Goal: Task Accomplishment & Management: Use online tool/utility

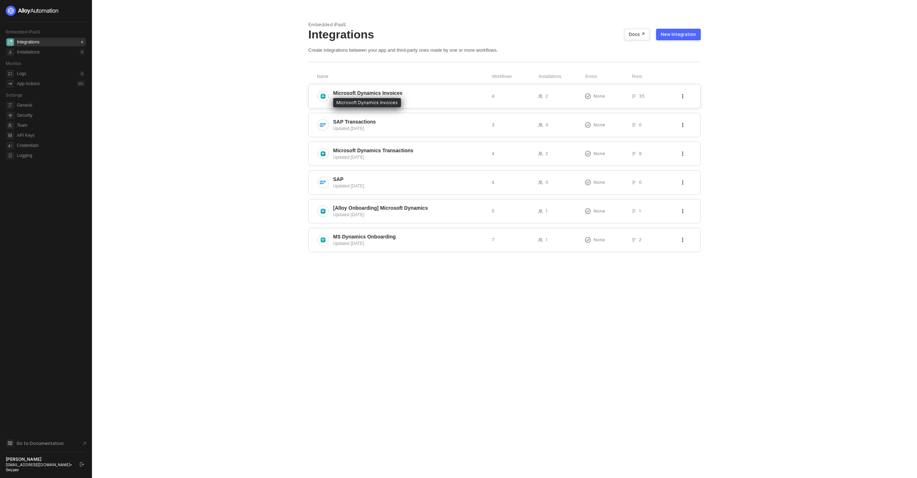
click at [383, 93] on span "Microsoft Dynamics Invoices" at bounding box center [367, 92] width 69 height 7
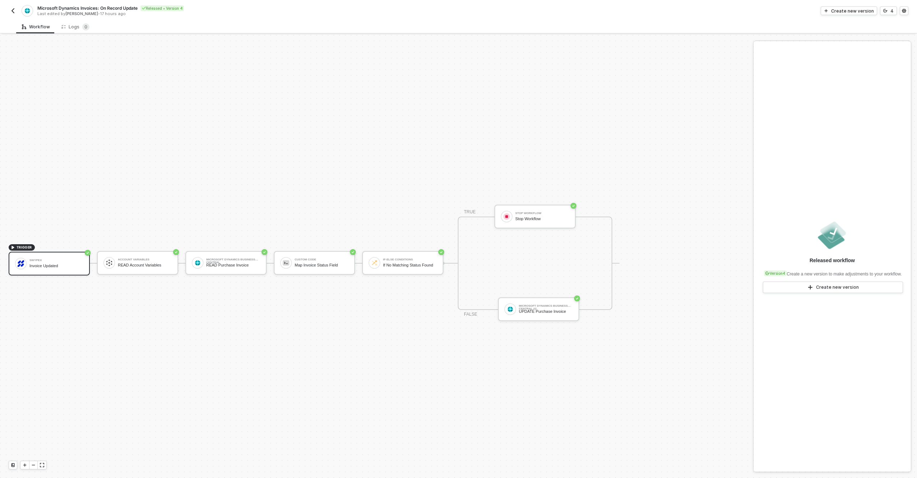
scroll to position [13, 0]
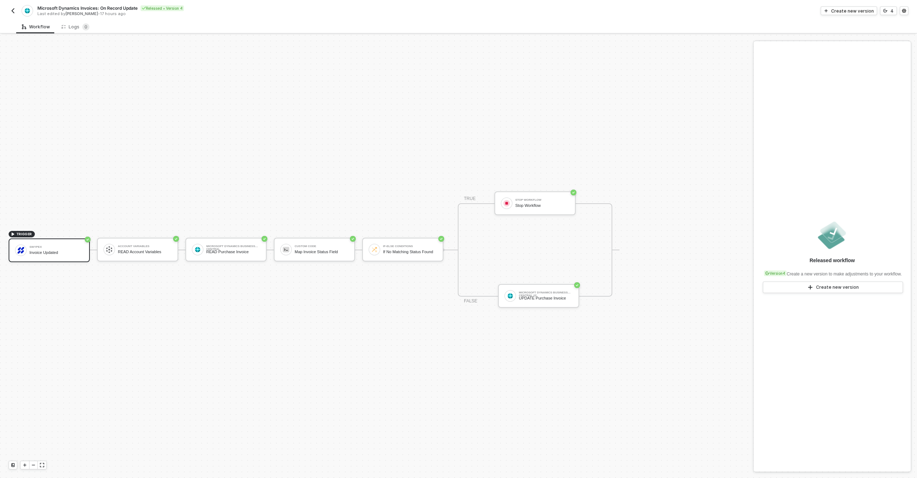
click at [486, 243] on div "TRUE Stop Workflow Stop Workflow FALSE Microsoft Dynamics Business Central #2 U…" at bounding box center [535, 249] width 154 height 93
click at [832, 11] on button "Create new version" at bounding box center [848, 10] width 56 height 9
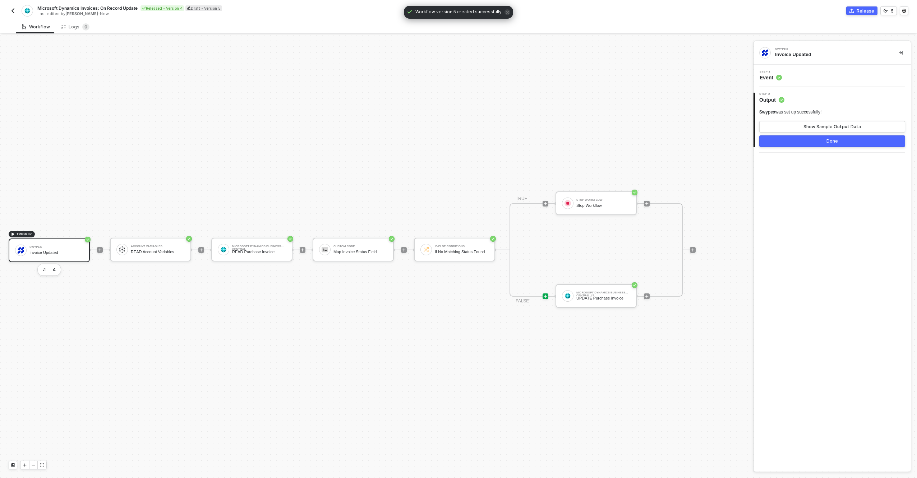
click at [545, 205] on icon "icon-play" at bounding box center [545, 203] width 3 height 3
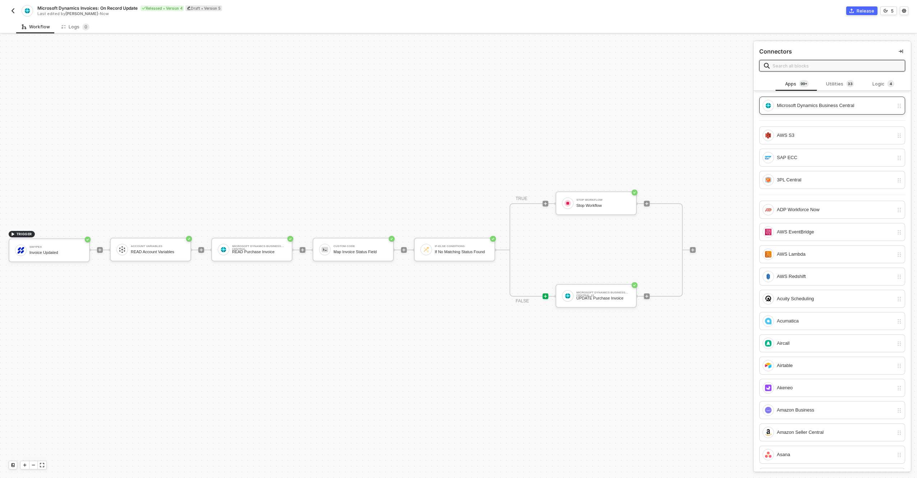
click at [785, 105] on div "Microsoft Dynamics Business Central" at bounding box center [834, 106] width 117 height 8
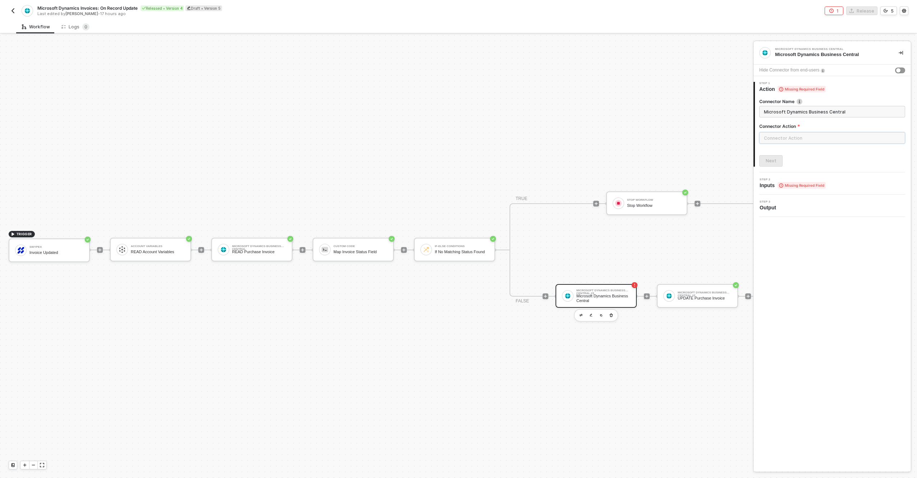
click at [769, 137] on input "text" at bounding box center [832, 137] width 146 height 11
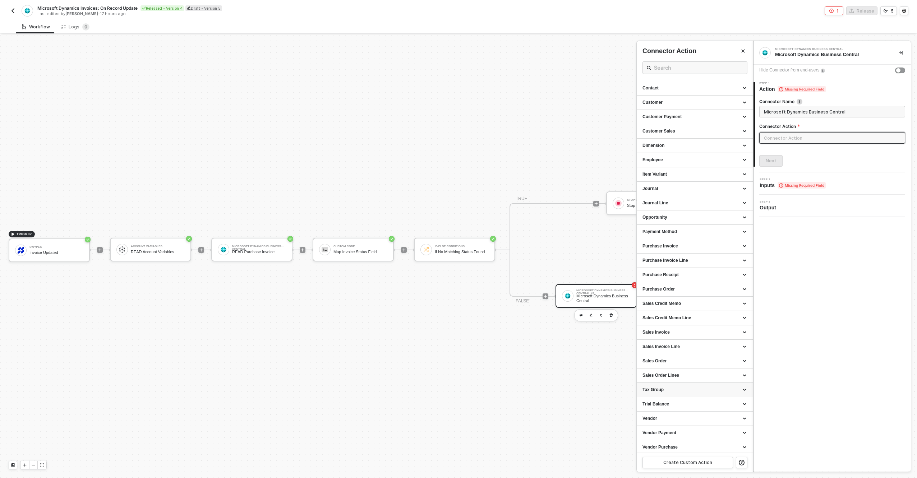
scroll to position [116, 0]
click at [700, 462] on div "Create Custom Action" at bounding box center [687, 463] width 49 height 6
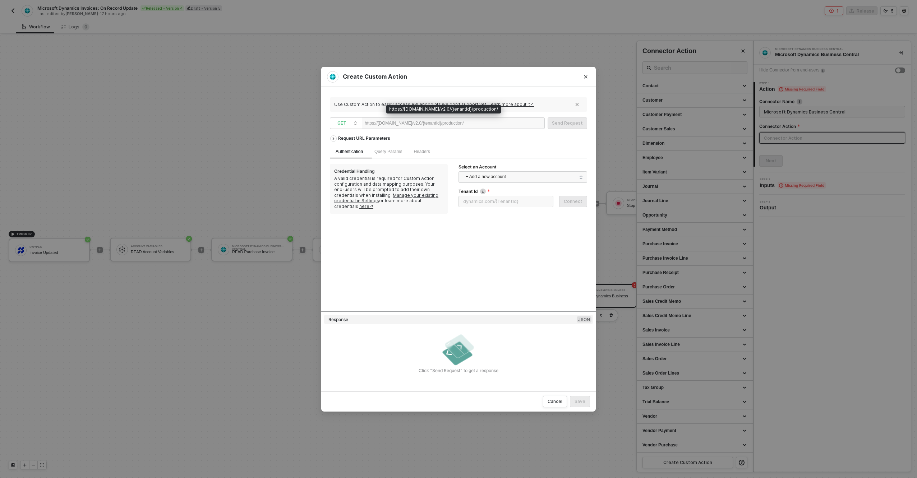
click at [422, 124] on div "https://api.businesscentral.dynamics.com/v2.0/{tenantId}/production/" at bounding box center [414, 123] width 99 height 11
click at [479, 176] on span "+ Add a new account" at bounding box center [523, 176] width 117 height 11
click at [482, 195] on span "Microsoft Business Central" at bounding box center [499, 193] width 71 height 8
click at [500, 121] on div at bounding box center [485, 123] width 44 height 11
click at [507, 127] on div at bounding box center [485, 123] width 44 height 11
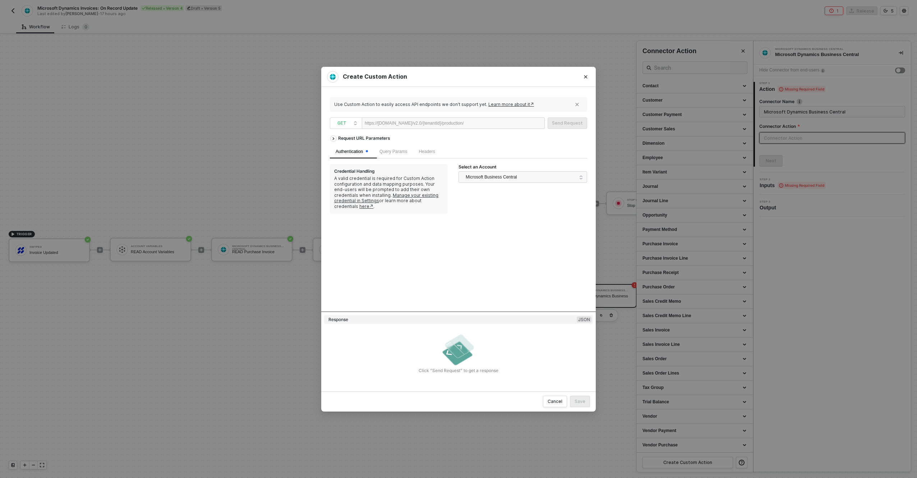
click at [507, 125] on div at bounding box center [485, 123] width 44 height 11
click at [507, 123] on div "/companies" at bounding box center [485, 123] width 44 height 11
click at [555, 135] on div "Request URL Parameters" at bounding box center [458, 138] width 257 height 13
click at [346, 138] on div "Request URL Parameters" at bounding box center [363, 138] width 59 height 13
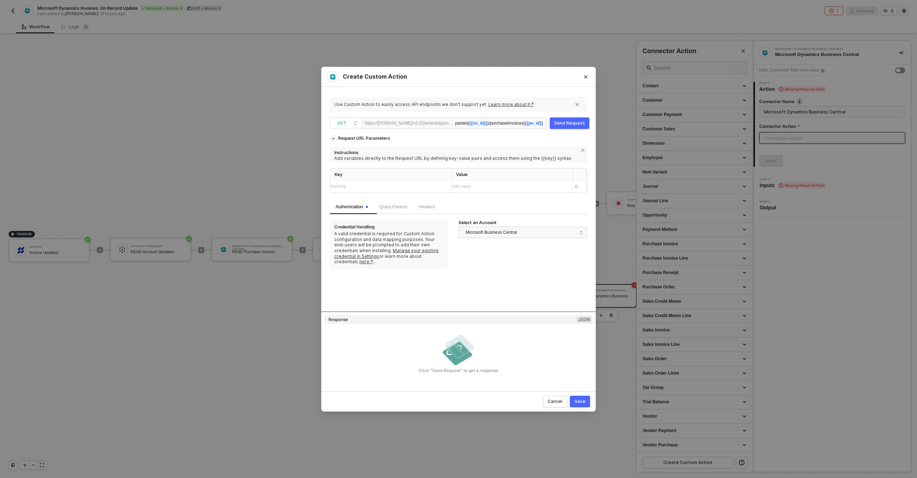
click at [375, 189] on div "Add key ﻿" at bounding box center [384, 186] width 108 height 7
click at [377, 185] on div "Add key ﻿" at bounding box center [384, 186] width 108 height 7
click at [365, 136] on div "Request URL Parameters" at bounding box center [363, 138] width 59 height 13
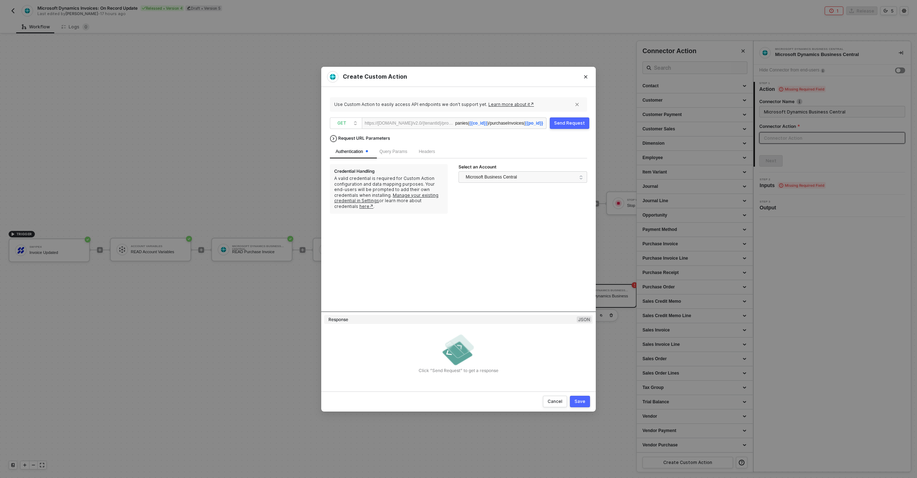
click at [359, 139] on div "Request URL Parameters" at bounding box center [363, 138] width 59 height 13
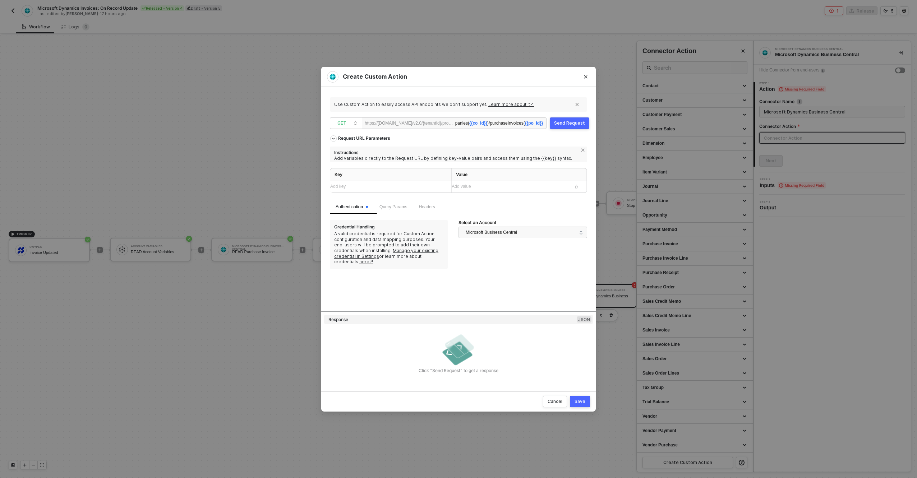
click at [378, 186] on div "Add key ﻿" at bounding box center [387, 186] width 115 height 7
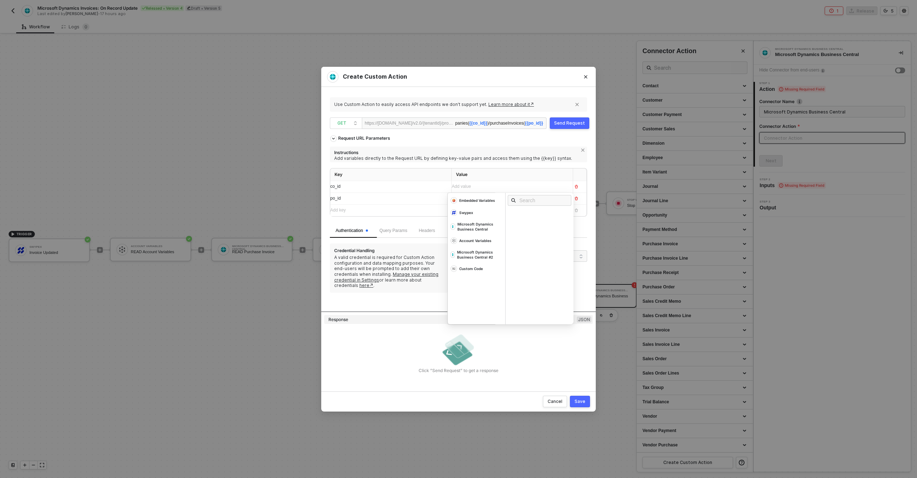
click at [496, 190] on div "Add value ﻿" at bounding box center [505, 186] width 108 height 7
click at [523, 148] on div "Instructions" at bounding box center [455, 152] width 243 height 8
click at [506, 194] on div "Add value ﻿" at bounding box center [508, 198] width 115 height 11
click at [523, 201] on div "Add value ﻿" at bounding box center [505, 198] width 108 height 7
click at [344, 126] on span "GET" at bounding box center [347, 123] width 20 height 11
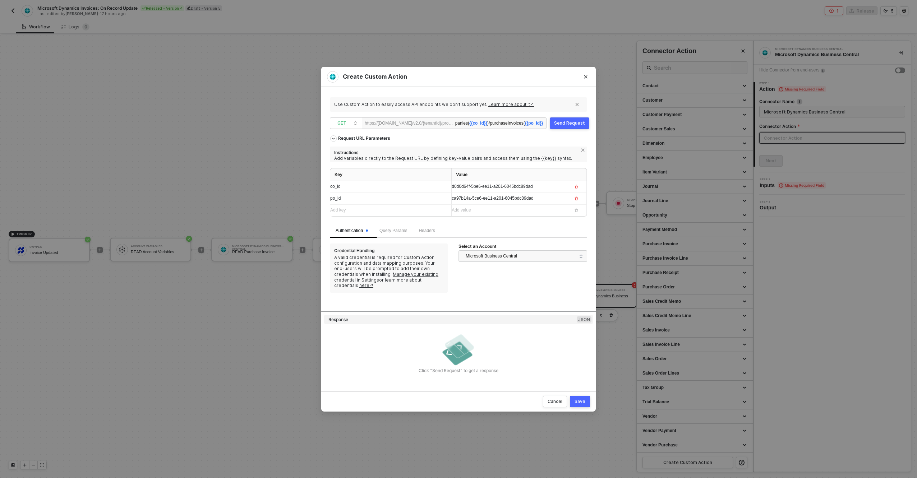
click at [570, 123] on div "Send Request" at bounding box center [569, 123] width 31 height 6
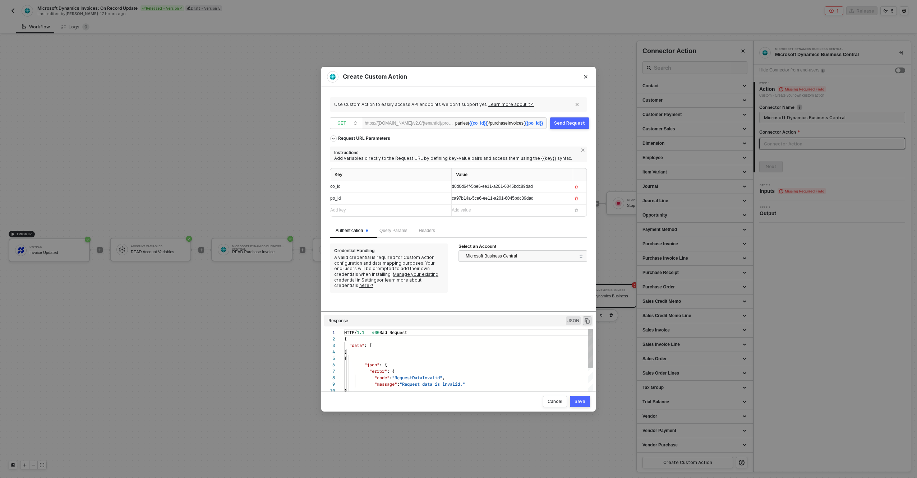
scroll to position [65, 0]
click at [357, 232] on div "Authentication" at bounding box center [351, 230] width 32 height 7
click at [402, 230] on span "Query Params" at bounding box center [393, 230] width 28 height 5
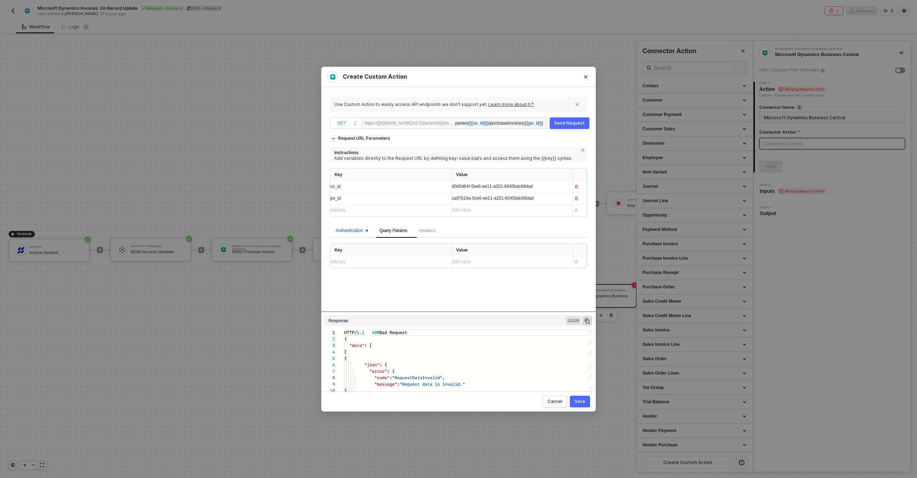
click at [361, 232] on div "Authentication" at bounding box center [351, 230] width 32 height 7
click at [431, 312] on div "Request URL Parameters Instructions Add variables directly to the Request URL b…" at bounding box center [458, 255] width 257 height 247
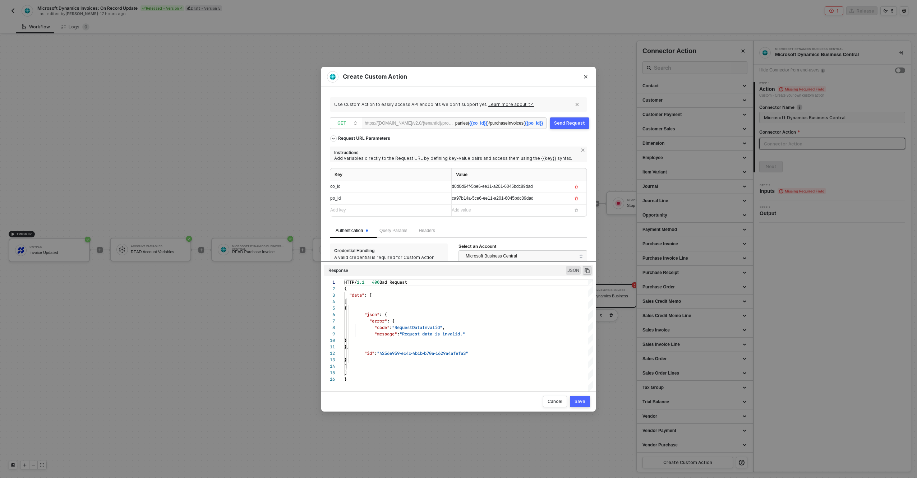
drag, startPoint x: 432, startPoint y: 311, endPoint x: 430, endPoint y: 283, distance: 28.4
click at [430, 283] on div "Request URL Parameters Instructions Add variables directly to the Request URL b…" at bounding box center [458, 255] width 257 height 247
click at [477, 185] on span "d0d0d64f-5be6-ee11-a201-6045bdc89dad" at bounding box center [491, 186] width 81 height 5
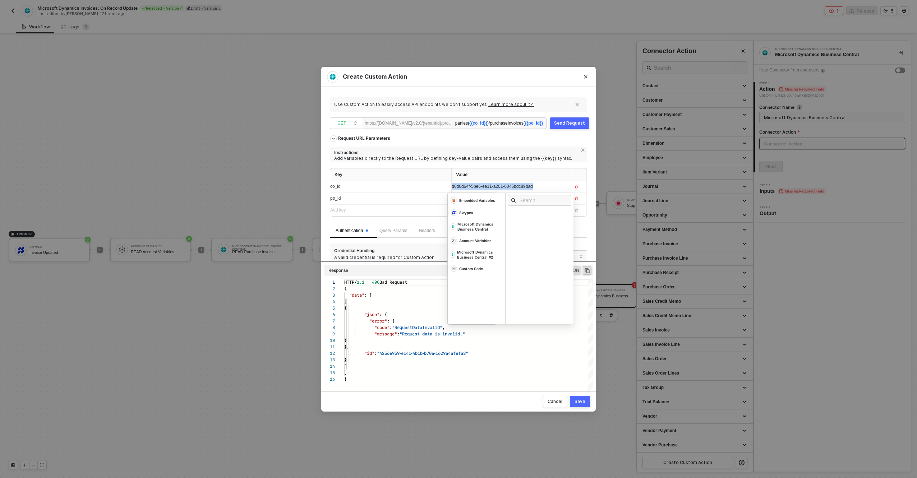
copy span "d0d0d64f-5be6-ee11-a201-6045bdc89dad"
drag, startPoint x: 492, startPoint y: 123, endPoint x: 472, endPoint y: 125, distance: 19.4
click at [472, 125] on div "/companies( {{co_id}} )/purchaseInvoices( {{po_id}}" at bounding box center [499, 123] width 88 height 11
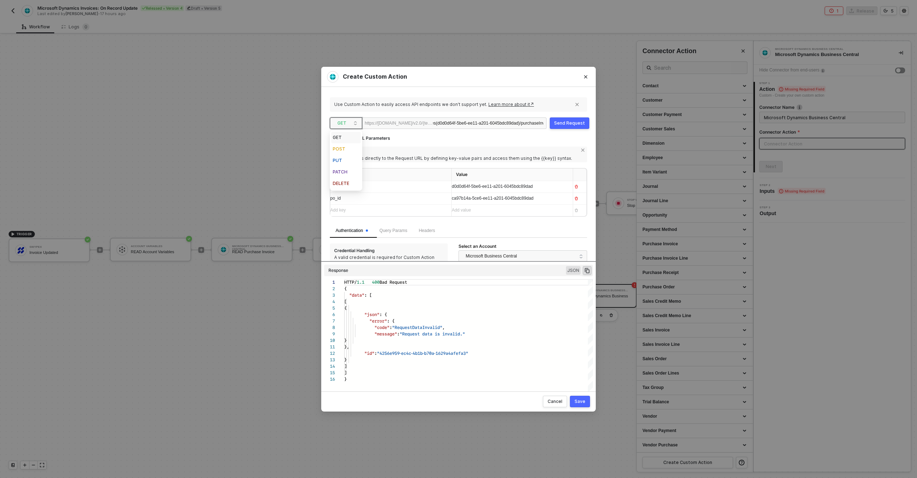
click at [356, 122] on span "GET" at bounding box center [347, 123] width 20 height 11
click at [348, 170] on div "PATCH" at bounding box center [346, 172] width 27 height 9
click at [468, 121] on div "/companies(d0d0d64f-5be6-ee11-a201-6045bdc89dad)/purchaseInvoices( {{po_id}}" at bounding box center [488, 123] width 110 height 11
click at [451, 123] on div "/companies(d0d0d64f-5be6-ee11-a201-6045bdc89dad)/purchaseInvoices( {{po_id}}" at bounding box center [488, 123] width 110 height 11
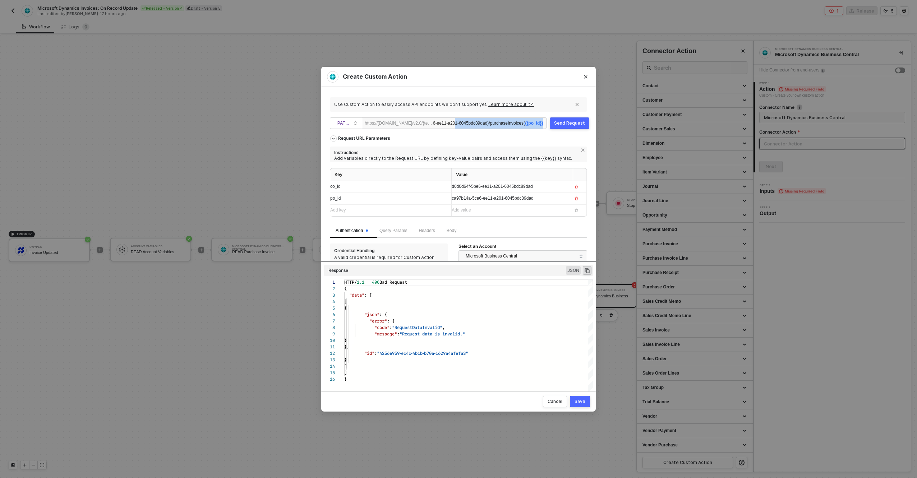
drag, startPoint x: 507, startPoint y: 124, endPoint x: 648, endPoint y: 115, distance: 140.8
click at [664, 119] on div "Create Custom Action Use Custom Action to easily access API endpoints we don’t …" at bounding box center [458, 239] width 917 height 478
click at [484, 123] on div "/companies('d0d0d64f-5be6-ee11-a201-6045bdc89dad)/purchaseInvoices( {{po_id}}" at bounding box center [487, 123] width 111 height 11
click at [486, 200] on span "ca97b14a-5ce6-ee11-a201-6045bdc89dad" at bounding box center [492, 198] width 82 height 5
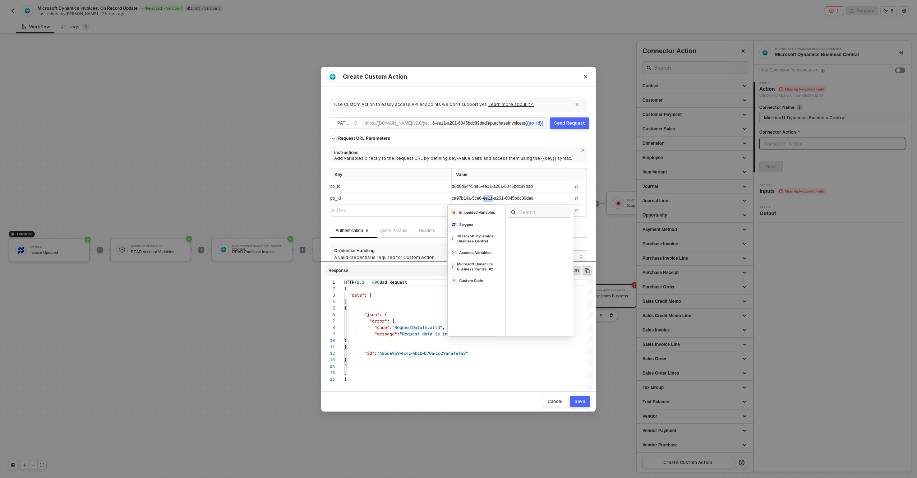
click at [486, 200] on span "ca97b14a-5ce6-ee11-a201-6045bdc89dad" at bounding box center [492, 198] width 82 height 5
copy span "ca97b14a-5ce6-ee11-a201-6045bdc89dad"
drag, startPoint x: 525, startPoint y: 122, endPoint x: 544, endPoint y: 124, distance: 19.5
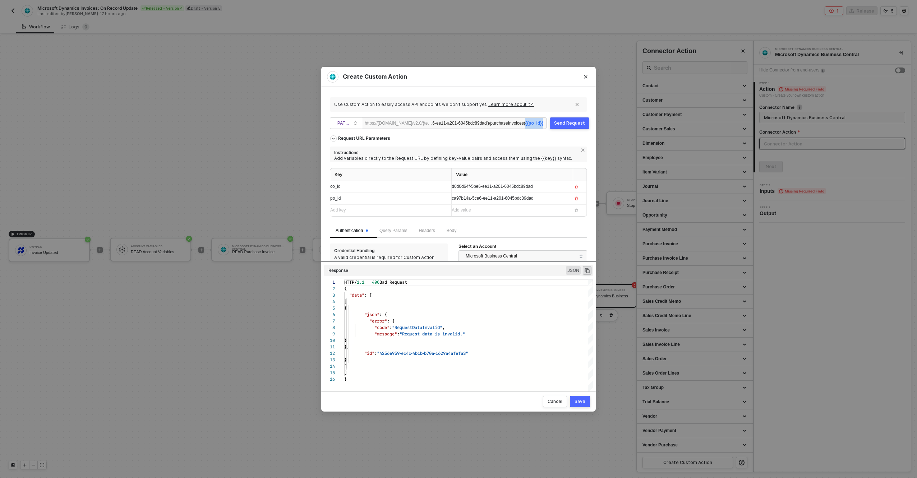
click at [544, 124] on div "https://api.businesscentral.dynamics.com/v2.0/{tenantId}/production/ /companies…" at bounding box center [454, 122] width 185 height 11
click at [574, 187] on icon "button" at bounding box center [576, 187] width 4 height 4
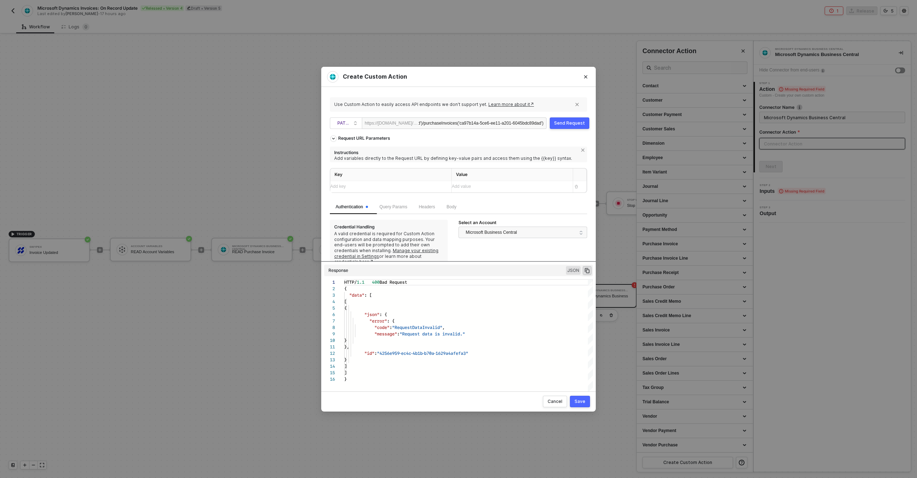
click at [564, 124] on div "Send Request" at bounding box center [569, 123] width 31 height 6
drag, startPoint x: 508, startPoint y: 124, endPoint x: 400, endPoint y: 127, distance: 108.2
click at [400, 127] on div "https://api.businesscentral.dynamics.com/v2.0/{tenantId}/production/ /companies…" at bounding box center [454, 122] width 185 height 11
click at [460, 117] on div "https://api.businesscentral.dynamics.com/v2.0/{tenantId}/production/ /companies…" at bounding box center [454, 122] width 185 height 11
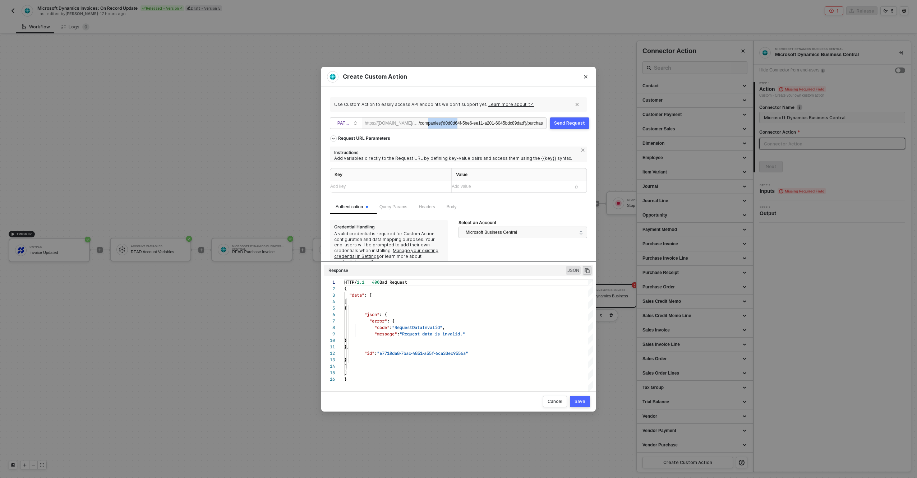
drag, startPoint x: 438, startPoint y: 124, endPoint x: 473, endPoint y: 121, distance: 34.6
click at [473, 121] on div "/companies('d0d0d64f-5be6-ee11-a201-6045bdc89dad')/purchaseInvoices('ca97b14a-5…" at bounding box center [480, 123] width 125 height 11
drag, startPoint x: 454, startPoint y: 123, endPoint x: 550, endPoint y: 118, distance: 96.0
click at [550, 119] on div "PATCH https://api.businesscentral.dynamics.com/v2.0/{tenantId}/production/ /com…" at bounding box center [458, 122] width 257 height 11
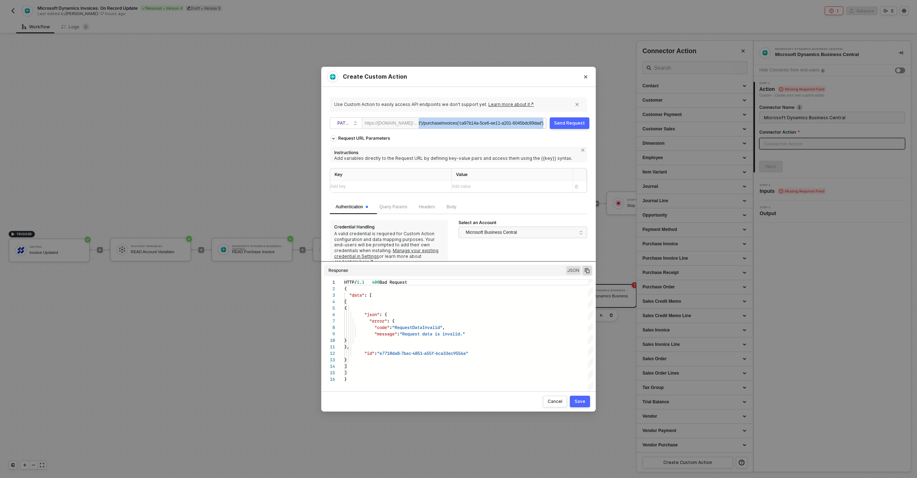
click at [487, 123] on div "/companies('d0d0d64f-5be6-ee11-a201-6045bdc89dad')/purchaseInvoices('ca97b14a-5…" at bounding box center [480, 123] width 125 height 11
drag, startPoint x: 487, startPoint y: 123, endPoint x: 522, endPoint y: 124, distance: 34.9
click at [532, 124] on div "/companies('d0d0d64f-5be6-ee11-a201-6045bdc89dad')/purchaseInvoices('ca97b14a-5…" at bounding box center [480, 123] width 125 height 11
click at [512, 125] on div "/companies('d0d0d64f-5be6-ee11-a201-6045bdc89dad')/purchaseInvoices('ca97b14a-5…" at bounding box center [480, 123] width 125 height 11
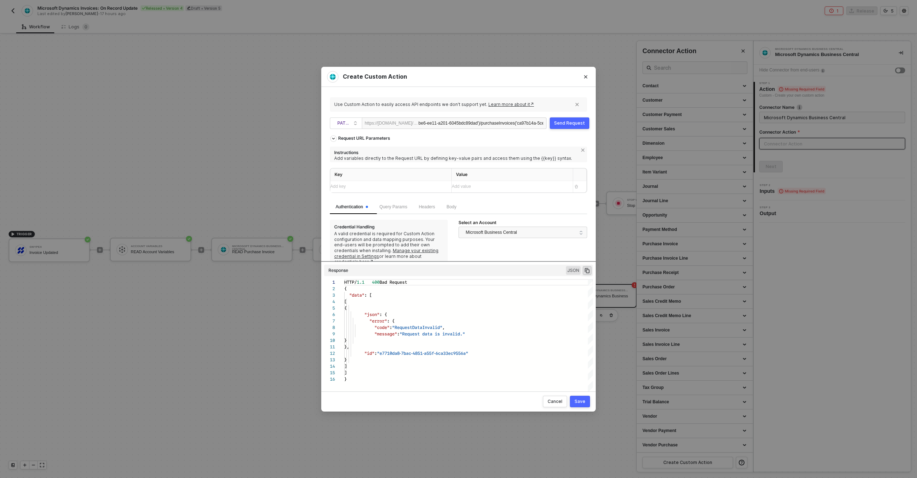
click at [453, 118] on div "/companies('d0d0d64f-5be6-ee11-a201-6045bdc89dad')/purchaseInvoices('ca97b14a-5…" at bounding box center [480, 123] width 125 height 11
click at [489, 123] on div "/companies({id})/purchaseInvoices({id})" at bounding box center [500, 123] width 75 height 11
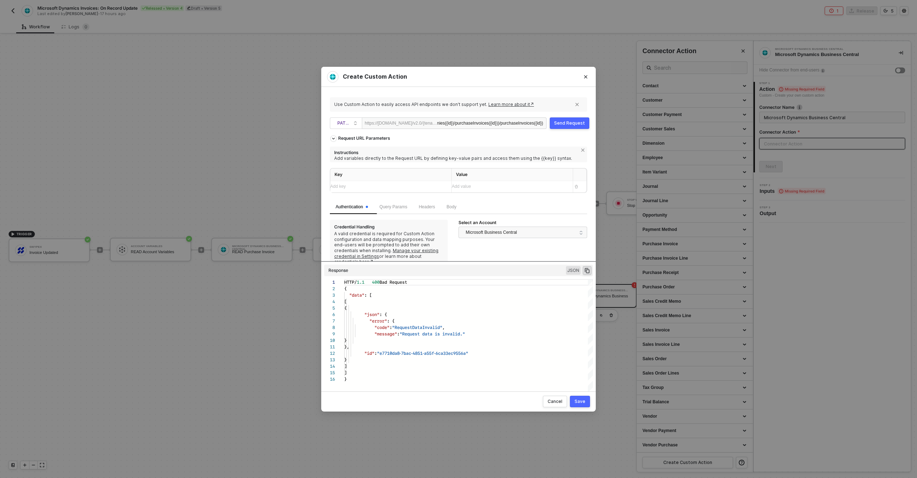
click at [467, 122] on div "/companies('/companies({id})/purchaseInvoices({id}))/purchaseInvoices({id})" at bounding box center [490, 123] width 106 height 11
click at [574, 123] on div "Send Request" at bounding box center [569, 123] width 31 height 6
click at [529, 122] on div "/companies("d0d0d64f-5be6-ee11-a201-6045bdc89dad")/purchaseInvoices("ca97b14a-5…" at bounding box center [480, 123] width 125 height 11
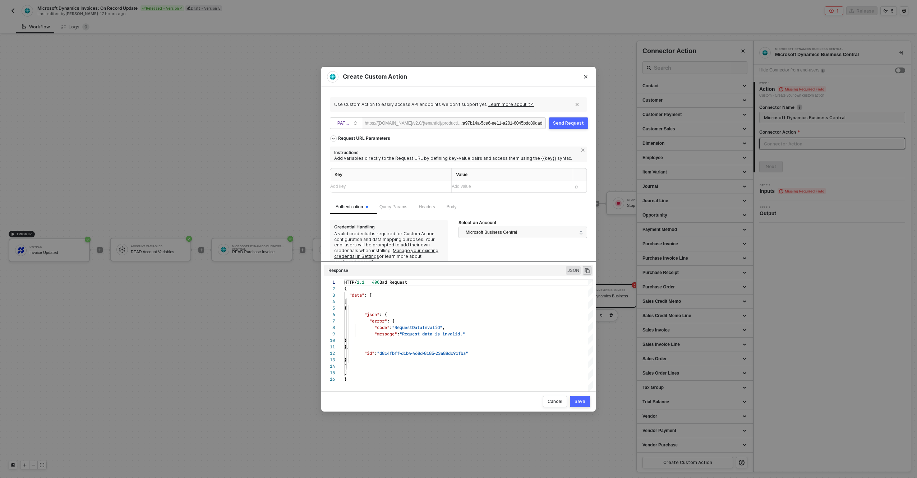
scroll to position [0, 223]
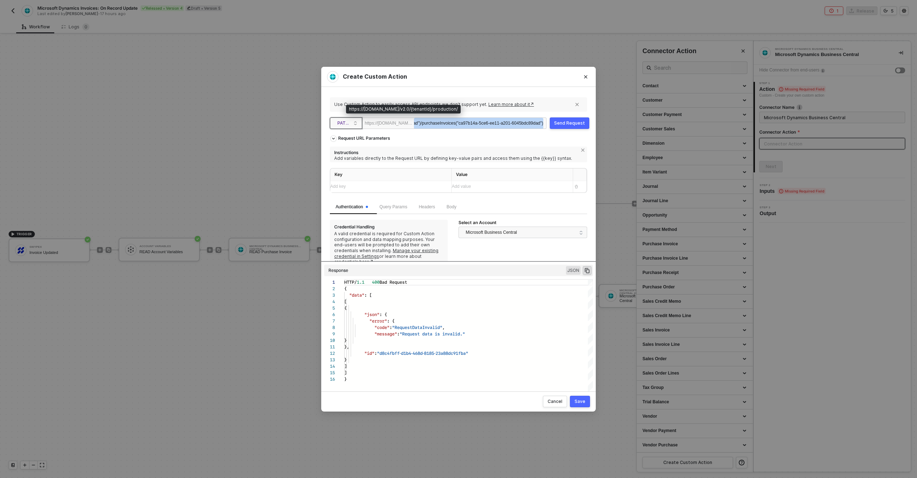
click at [357, 124] on span "PATCH" at bounding box center [347, 123] width 20 height 11
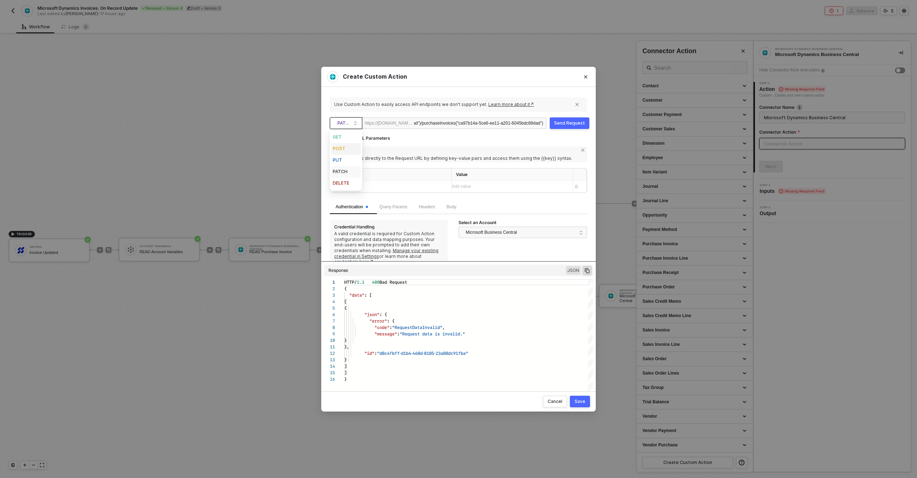
click at [348, 148] on div "POST" at bounding box center [346, 149] width 27 height 9
click at [403, 121] on div "https://api.businesscentral.dynamics.com/v2.0/{tenantId}/production/" at bounding box center [389, 123] width 49 height 11
drag, startPoint x: 424, startPoint y: 123, endPoint x: 629, endPoint y: 109, distance: 205.9
click at [630, 109] on div "Create Custom Action Use Custom Action to easily access API endpoints we don’t …" at bounding box center [458, 239] width 917 height 478
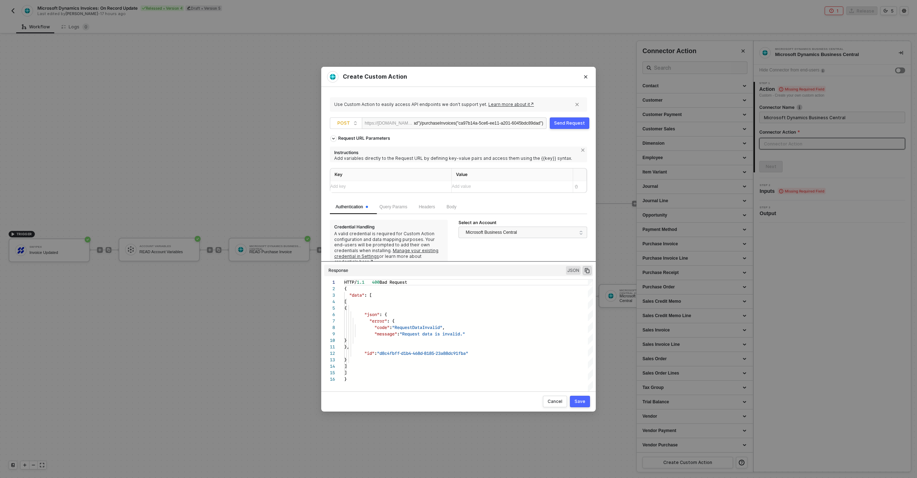
click at [521, 124] on div "ca97b14a-5ce6-ee11-a201-6045bdc89dad/companies("d0d0d64f-5be6-ee11-a201-6045bdc…" at bounding box center [478, 123] width 129 height 11
click at [572, 123] on div "Send Request" at bounding box center [569, 123] width 31 height 6
click at [454, 205] on span "Body" at bounding box center [451, 206] width 10 height 5
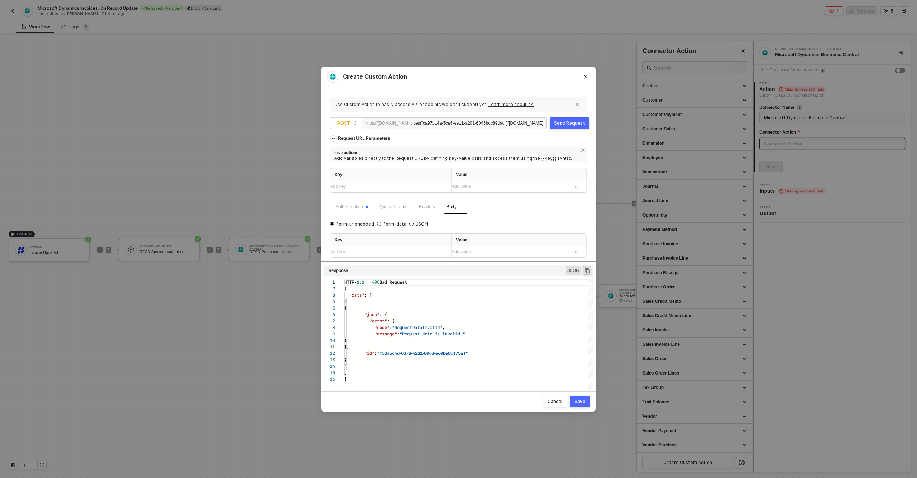
click at [490, 124] on div "ca97b14a-5ce6-ee11-a201-6045bdc89dad/companies("d0d0d64f-5be6-ee11-a201-6045bdc…" at bounding box center [478, 123] width 129 height 11
copy div "ca97b14a-5ce6-ee11-a201-6045bdc89dad/companies("d0d0d64f-5be6-ee11-a201-6045bdc…"
click at [453, 129] on div "ca97b14a-5ce6-ee11-a201-6045bdc89dad/companies("d0d0d64f-5be6-ee11-a201-6045bdc…" at bounding box center [478, 123] width 129 height 11
click at [454, 125] on div "ca97b14a-5ce6-ee11-a201-6045bdc89dad/companies("d0d0d64f-5be6-ee11-a201-6045bdc…" at bounding box center [478, 123] width 129 height 11
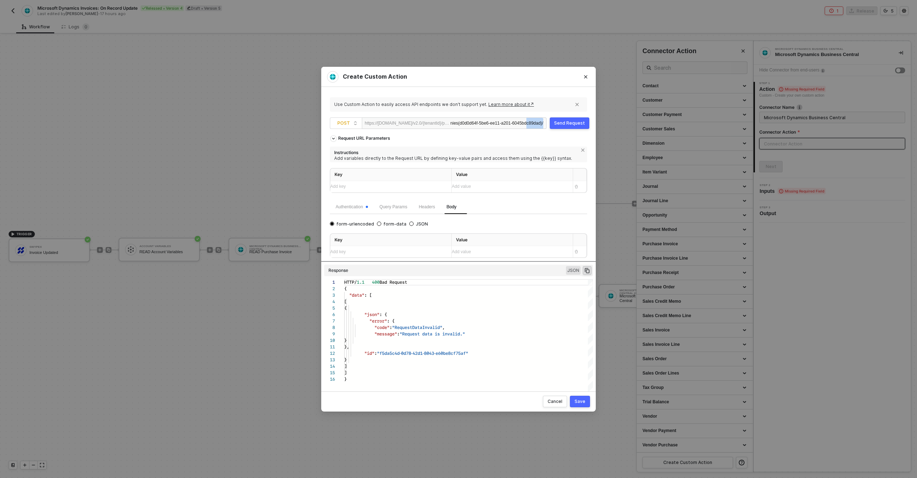
drag, startPoint x: 524, startPoint y: 125, endPoint x: 563, endPoint y: 125, distance: 39.1
click at [563, 125] on div "POST https://api.businesscentral.dynamics.com/v2.0/{tenantId}/production/ /comp…" at bounding box center [458, 122] width 257 height 11
click at [542, 124] on div "/companies(d0d0d64f-5be6-ee11-a201-6045bdc89dad)/" at bounding box center [496, 123] width 93 height 11
click at [579, 121] on div "Send Request" at bounding box center [569, 123] width 31 height 6
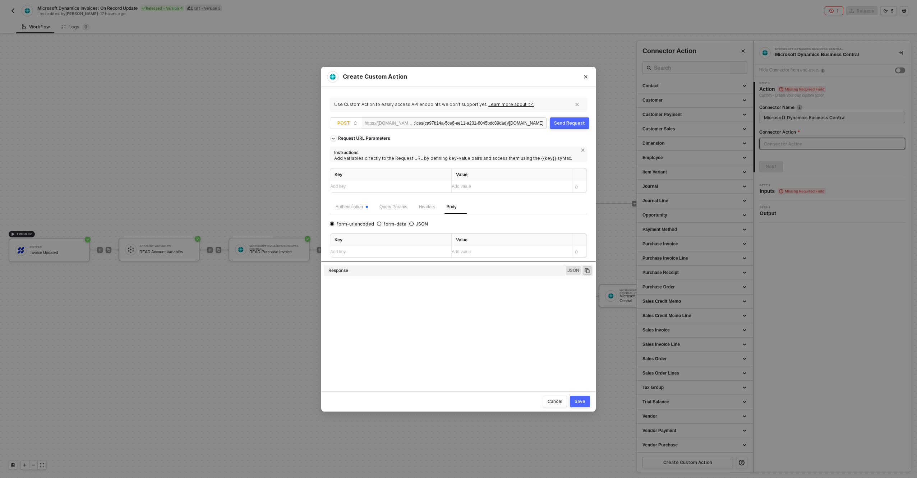
type textarea "HTTP/1.1 400 Bad Request { "data": [ [ { "json": { "error": { "code": "RequestD…"
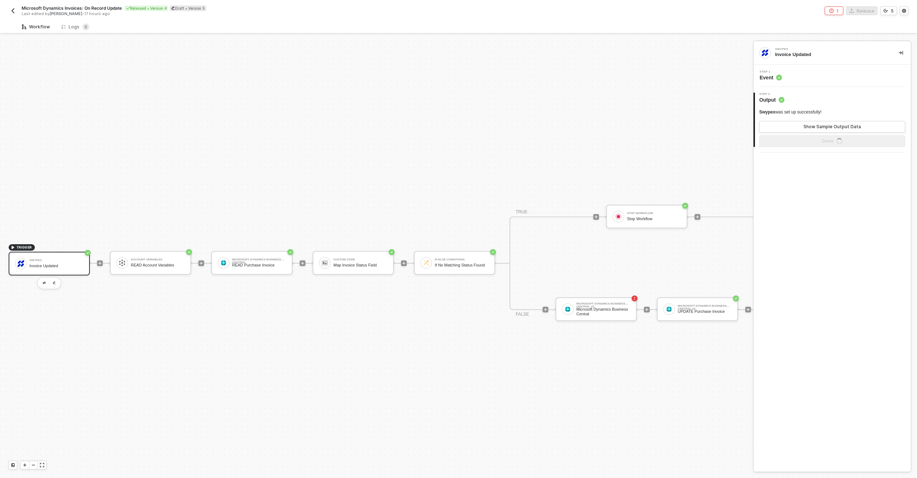
scroll to position [19, 0]
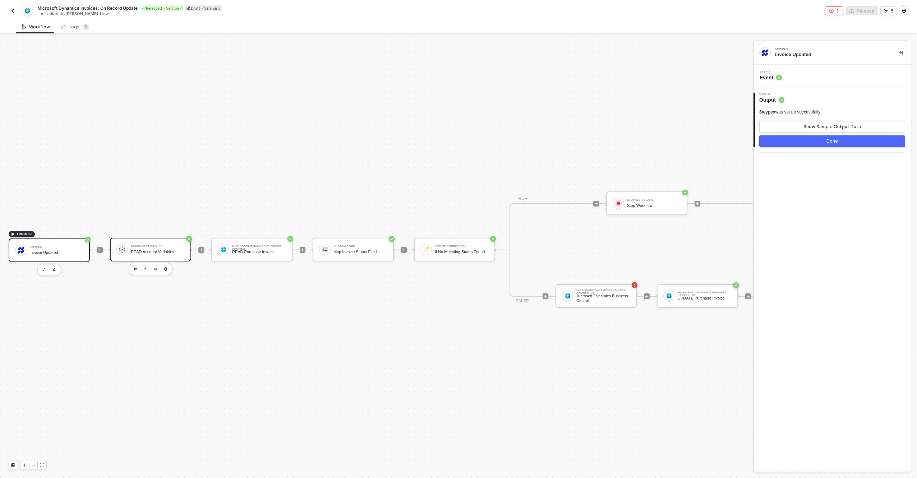
click at [174, 250] on div "READ Account Variables" at bounding box center [158, 252] width 54 height 5
click at [795, 128] on button "Show Sample Output Data" at bounding box center [832, 126] width 146 height 11
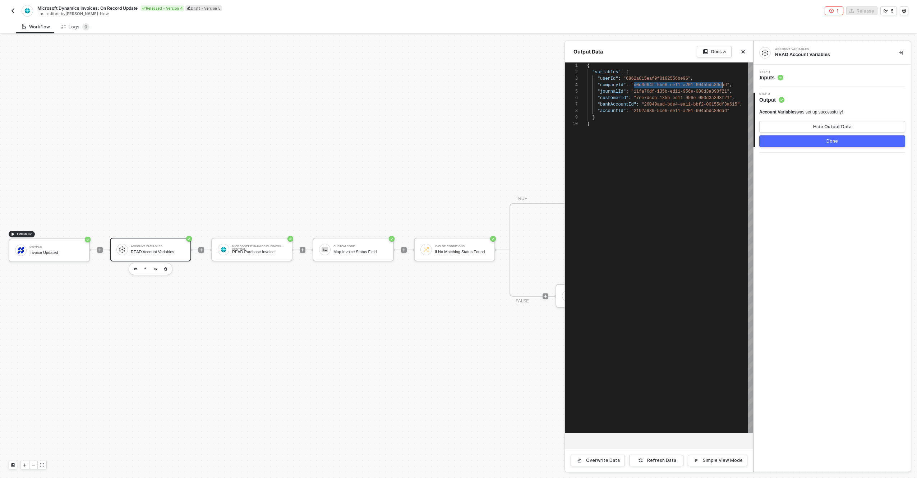
scroll to position [19, 140]
drag, startPoint x: 634, startPoint y: 84, endPoint x: 728, endPoint y: 85, distance: 93.8
click at [70, 100] on div at bounding box center [458, 256] width 917 height 443
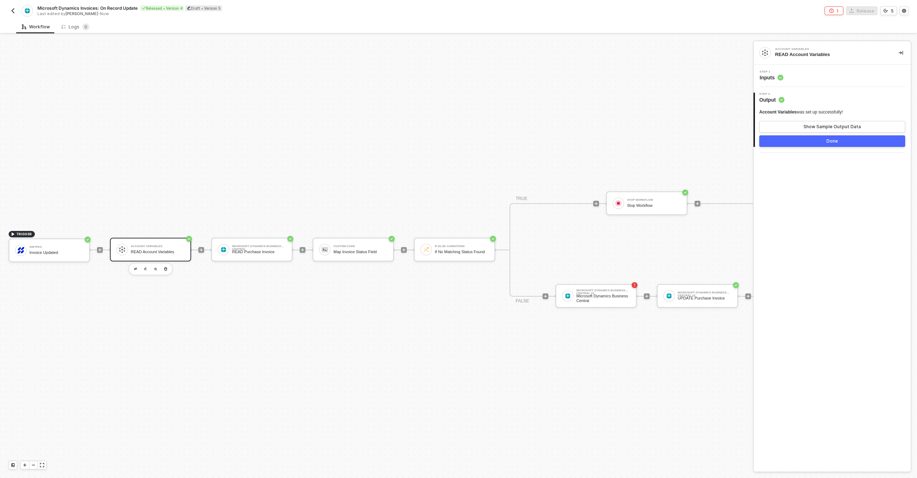
click at [13, 12] on img "button" at bounding box center [13, 11] width 6 height 6
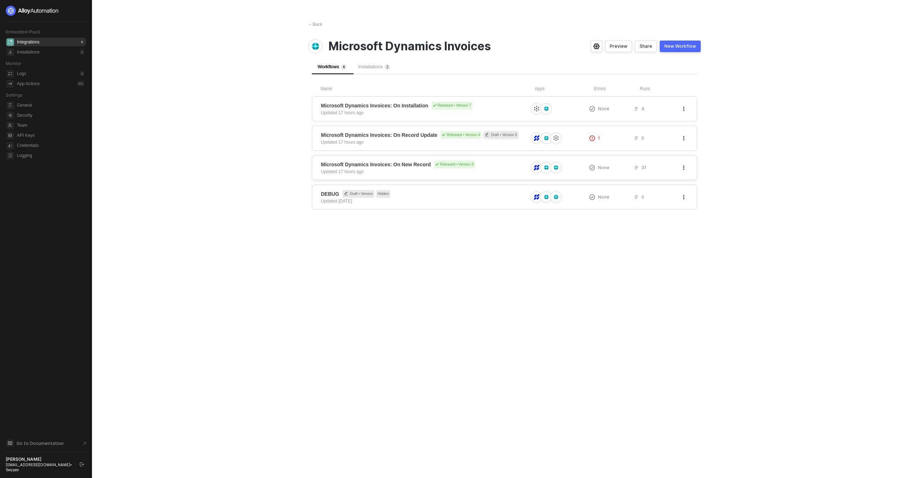
click at [416, 162] on span "Microsoft Dynamics Invoices: On New Record" at bounding box center [376, 164] width 110 height 7
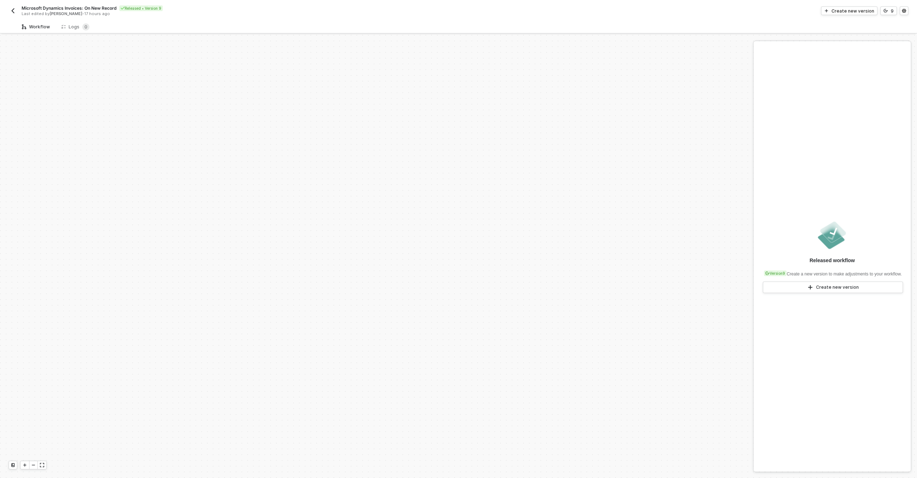
scroll to position [254, 0]
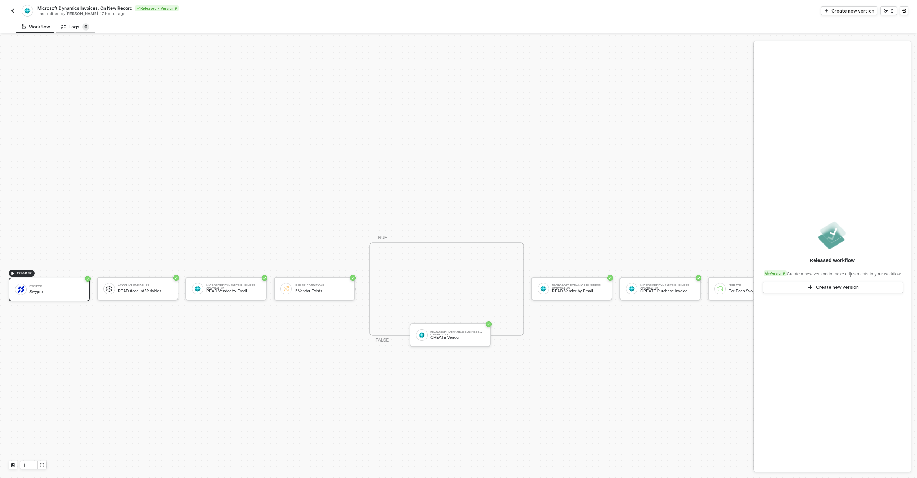
click at [82, 30] on sup "0" at bounding box center [85, 26] width 7 height 7
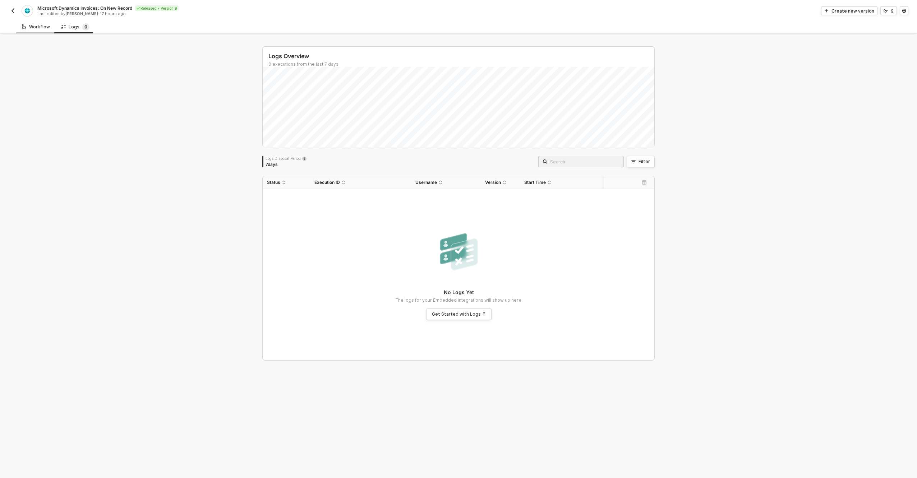
click at [45, 26] on div "Workflow" at bounding box center [36, 27] width 28 height 6
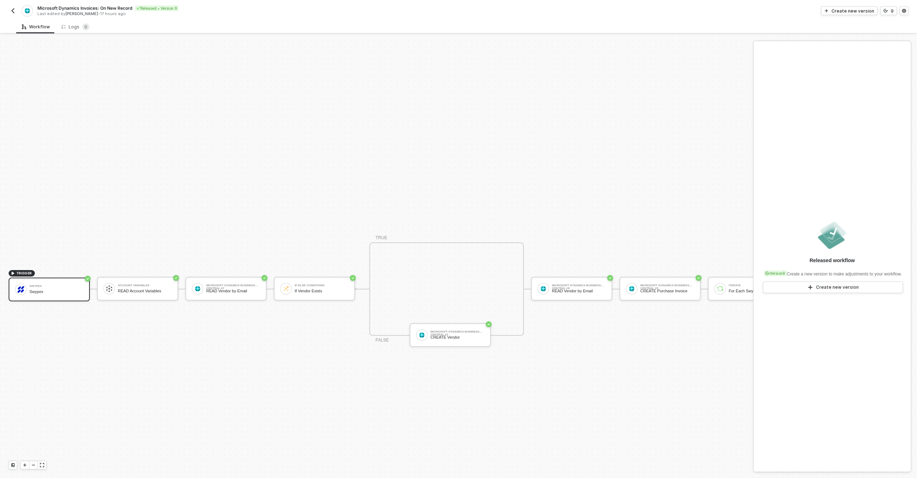
click at [12, 13] on img "button" at bounding box center [13, 11] width 6 height 6
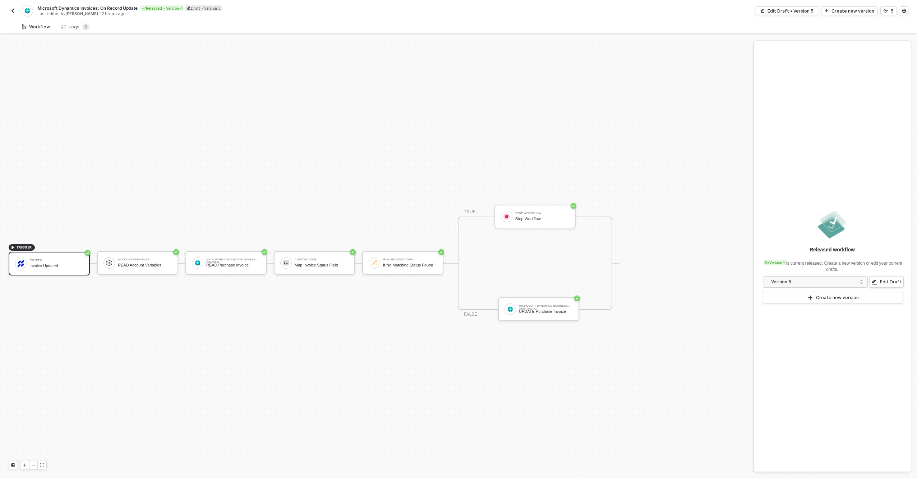
scroll to position [13, 0]
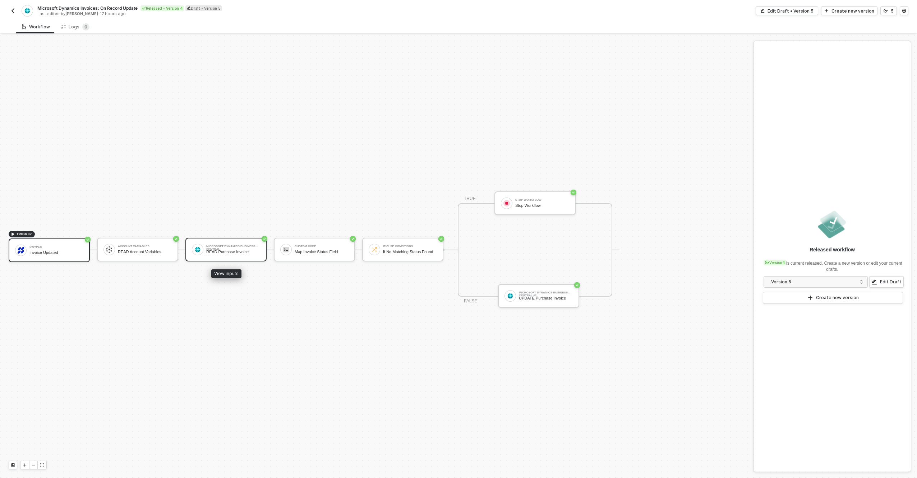
click at [241, 246] on div "Microsoft Dynamics Business Central" at bounding box center [233, 246] width 54 height 3
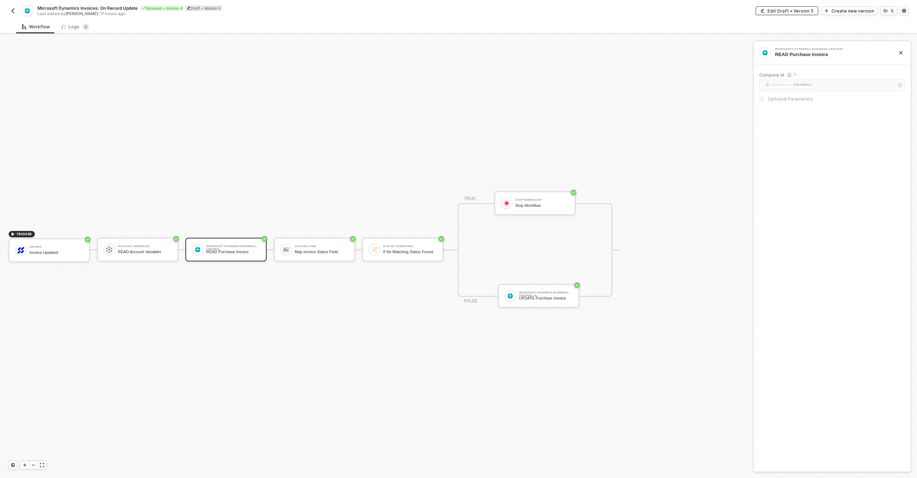
click at [803, 9] on div "Edit Draft • Version 5" at bounding box center [790, 11] width 46 height 6
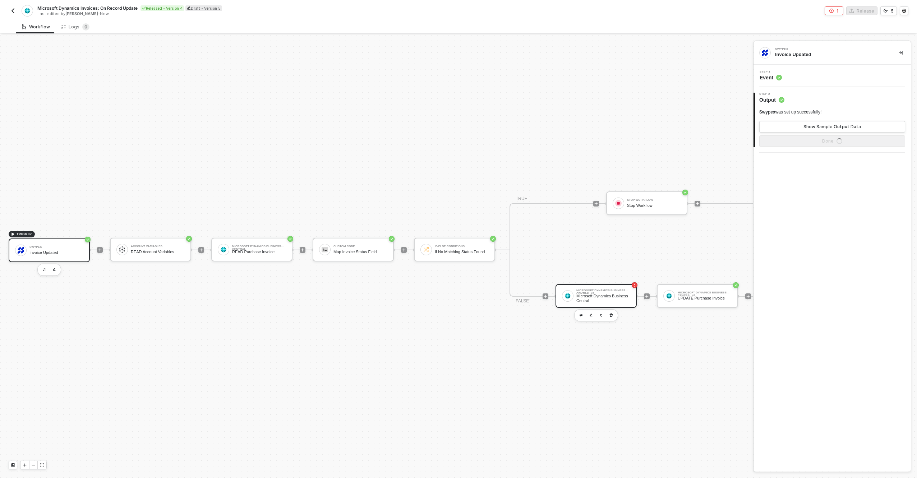
click at [629, 292] on div "Microsoft Dynamics Business Central #3" at bounding box center [603, 290] width 54 height 3
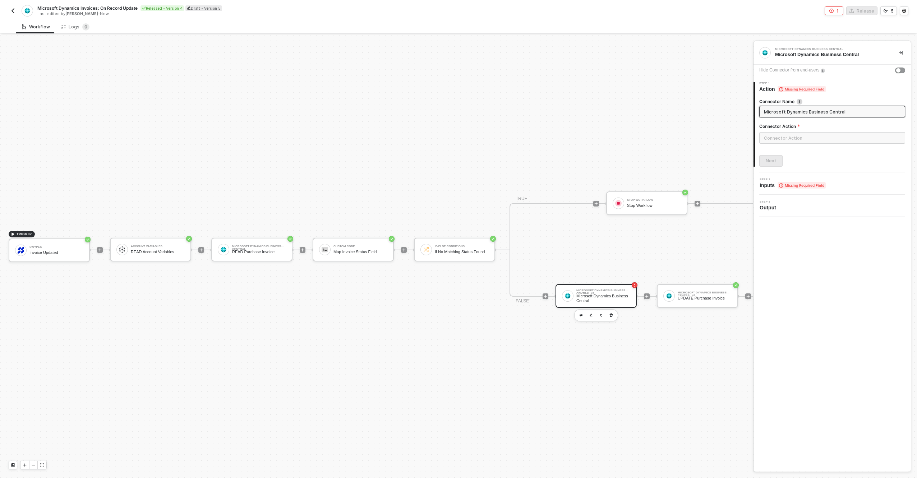
scroll to position [13, 94]
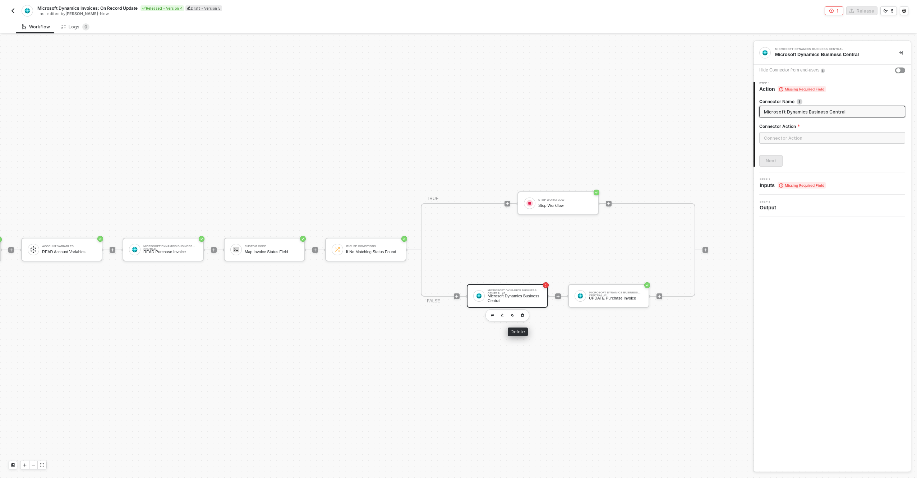
click at [337, 195] on div "TRIGGER Swypex Invoice Updated Account Variables READ Account Variables Microso…" at bounding box center [309, 250] width 797 height 456
click at [782, 143] on input "text" at bounding box center [832, 137] width 146 height 11
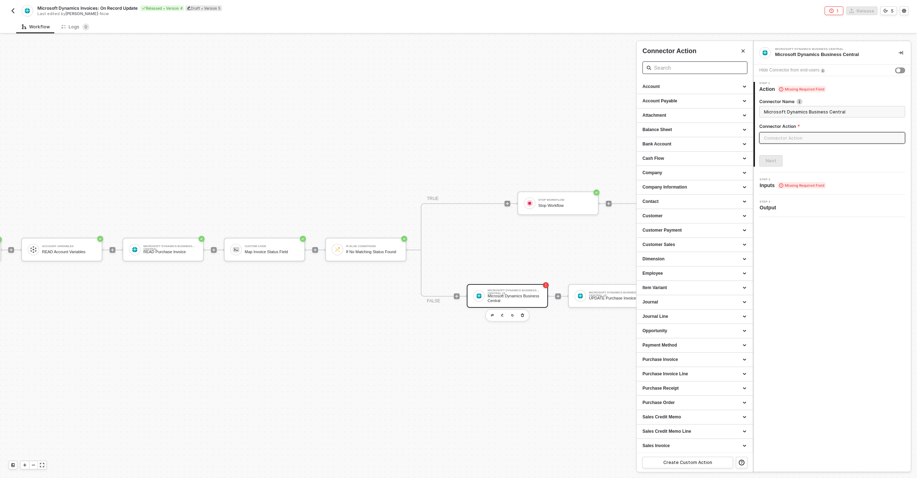
click at [696, 69] on input "text" at bounding box center [695, 67] width 82 height 9
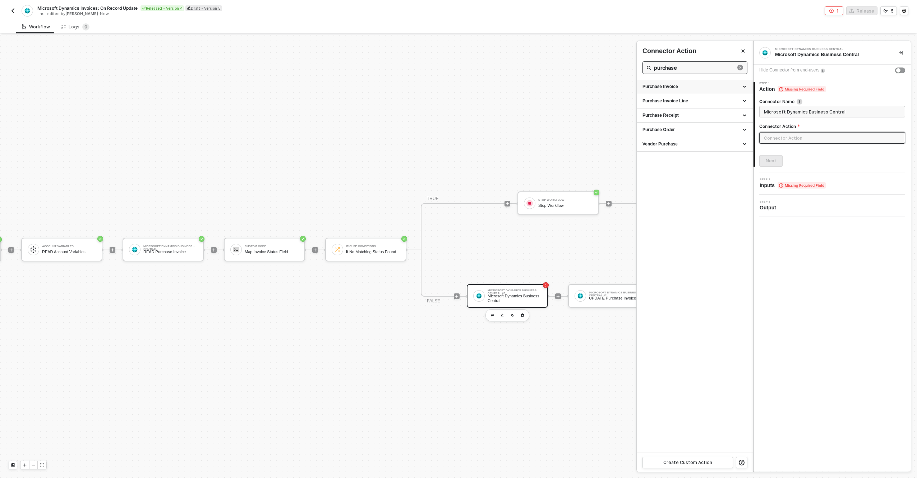
type input "purchase"
click at [742, 83] on div "Purchase Invoice" at bounding box center [694, 87] width 116 height 14
click at [685, 103] on div "Get all Purchase Invoice Retrieves all purchase invoice" at bounding box center [694, 103] width 105 height 12
type input "Retrieves all purchase invoice"
type input "Purchase Invoice - Get all Purchase Invoice"
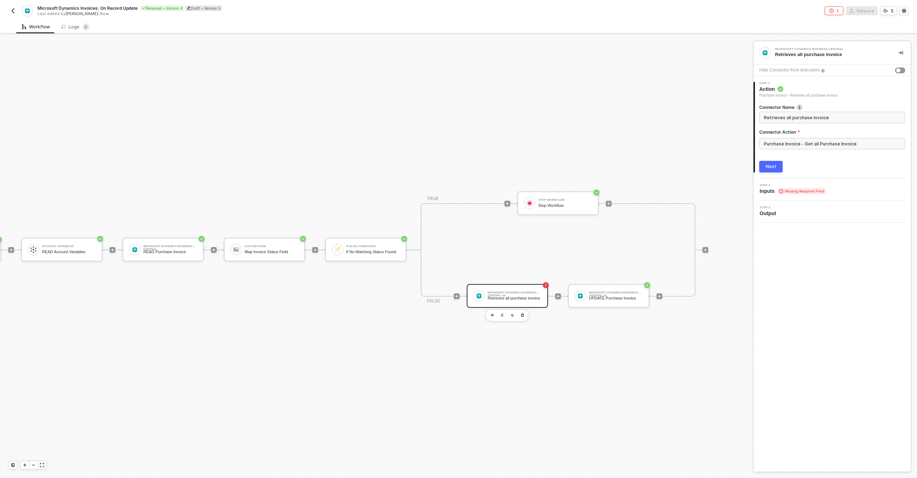
click at [769, 164] on div "Next" at bounding box center [770, 167] width 11 height 6
click at [817, 142] on div "Type or select items ﻿" at bounding box center [828, 139] width 130 height 7
click at [826, 151] on label "Configurable by user" at bounding box center [832, 150] width 146 height 6
click at [764, 151] on input "Configurable by user" at bounding box center [761, 150] width 5 height 5
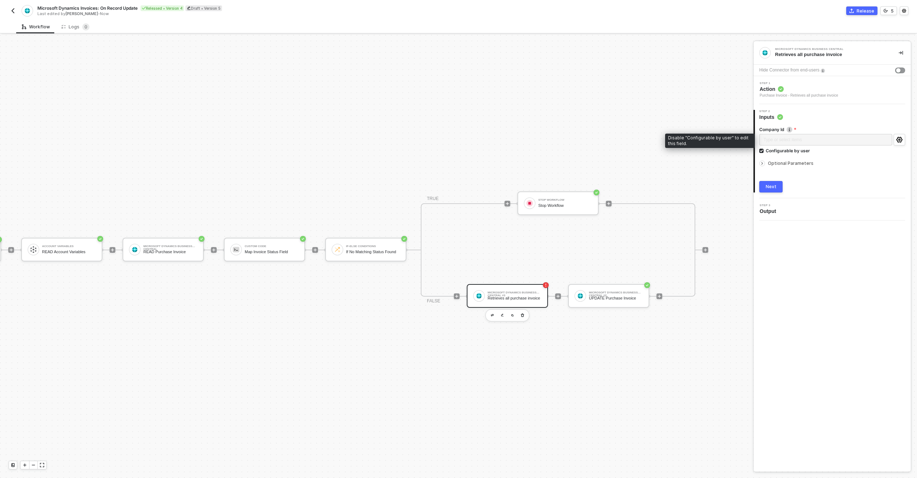
click at [817, 139] on div "Type or select items ﻿" at bounding box center [825, 140] width 133 height 13
click at [790, 152] on div "Configurable by user" at bounding box center [787, 151] width 44 height 6
click at [764, 152] on input "Configurable by user" at bounding box center [761, 151] width 5 height 5
checkbox input "false"
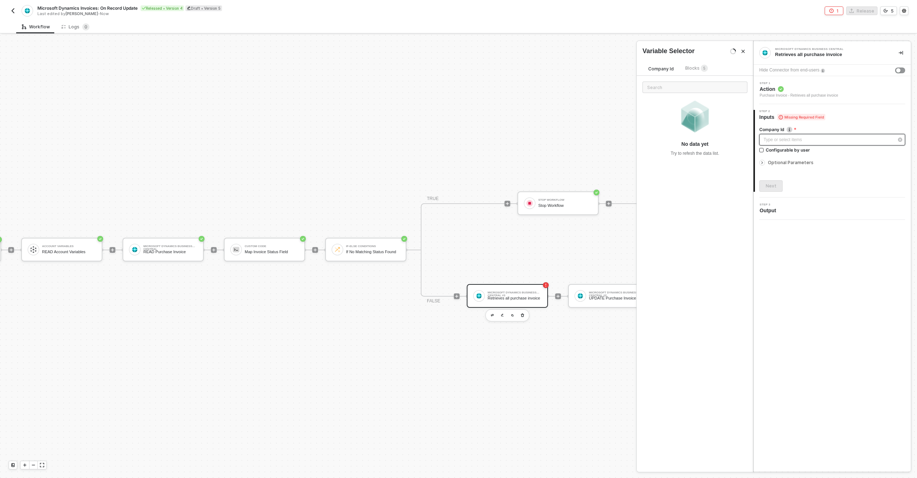
click at [797, 139] on div "Type or select items ﻿" at bounding box center [828, 139] width 130 height 7
click at [697, 72] on div "Blocks 5" at bounding box center [696, 69] width 23 height 8
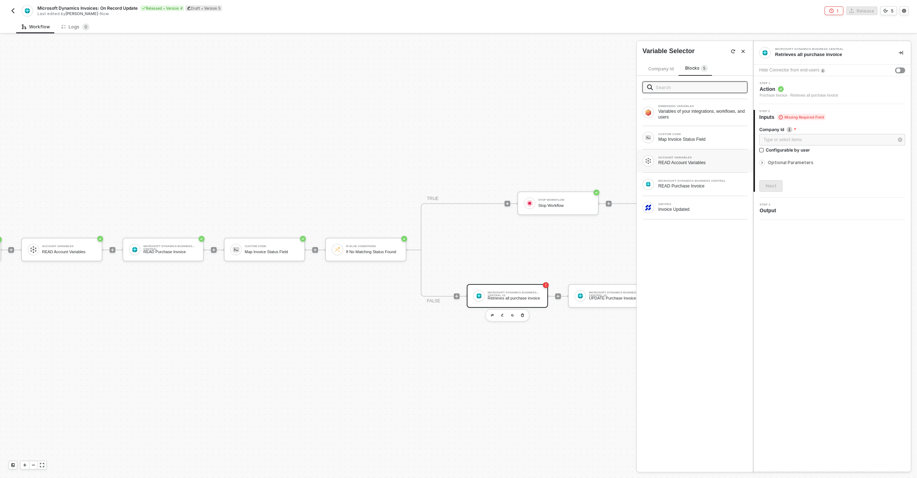
click at [688, 161] on div "READ Account Variables" at bounding box center [702, 163] width 89 height 6
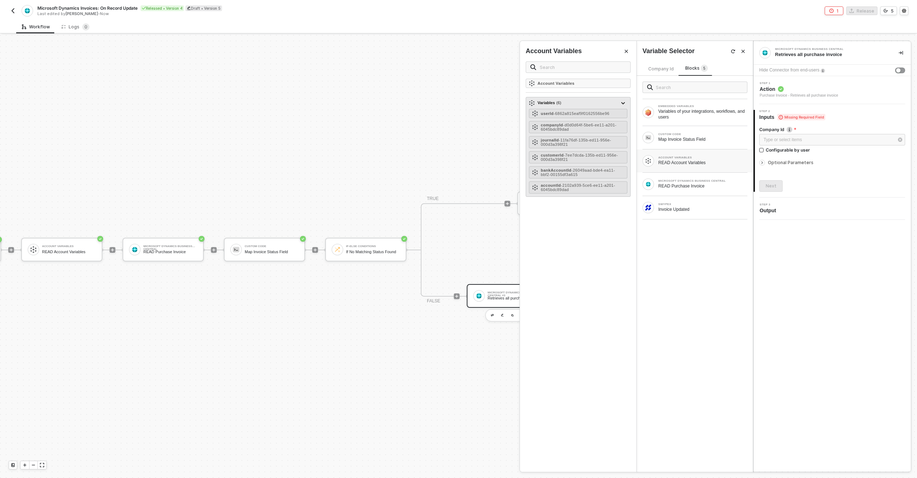
click at [571, 121] on div "userId - 6862a815eaf9f0162556be96 companyId - d0d0d64f-5be6-ee11-a201-6045bdc89…" at bounding box center [578, 151] width 98 height 85
click at [576, 125] on span "- d0d0d64f-5be6-ee11-a201-6045bdc89dad" at bounding box center [579, 127] width 76 height 9
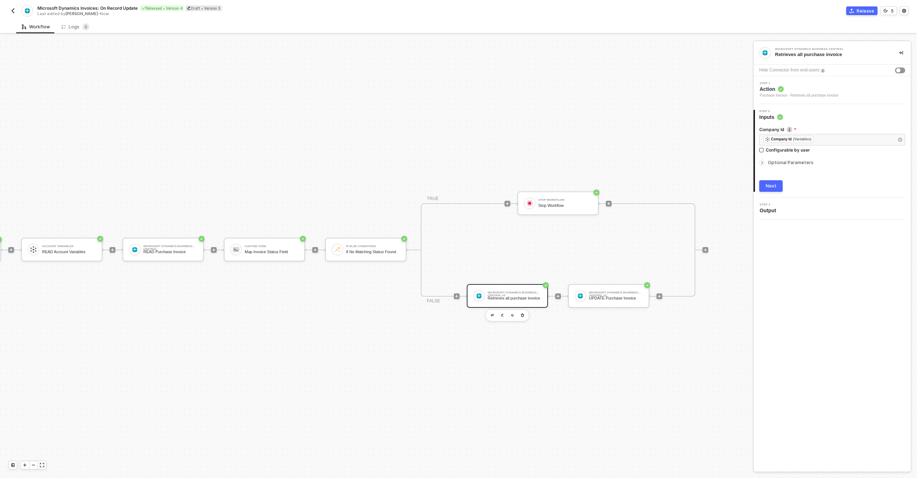
click at [779, 185] on button "Next" at bounding box center [770, 185] width 23 height 11
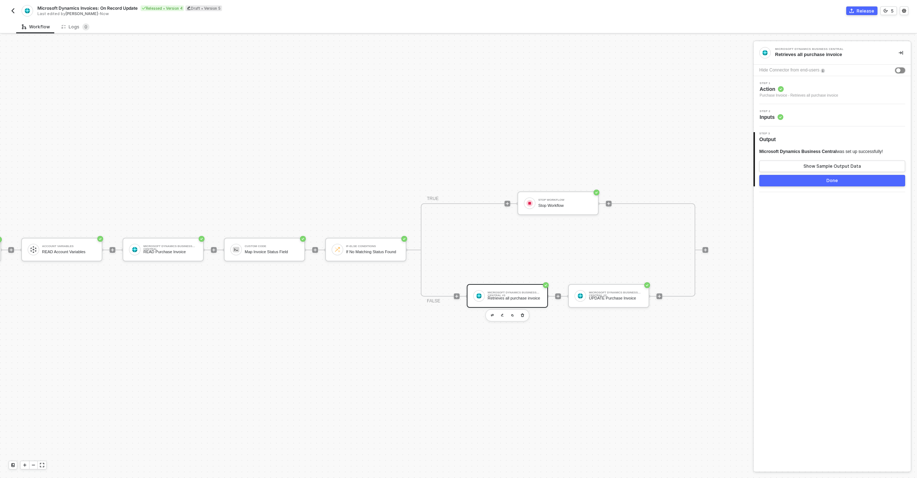
click at [899, 69] on div "button" at bounding box center [898, 70] width 4 height 4
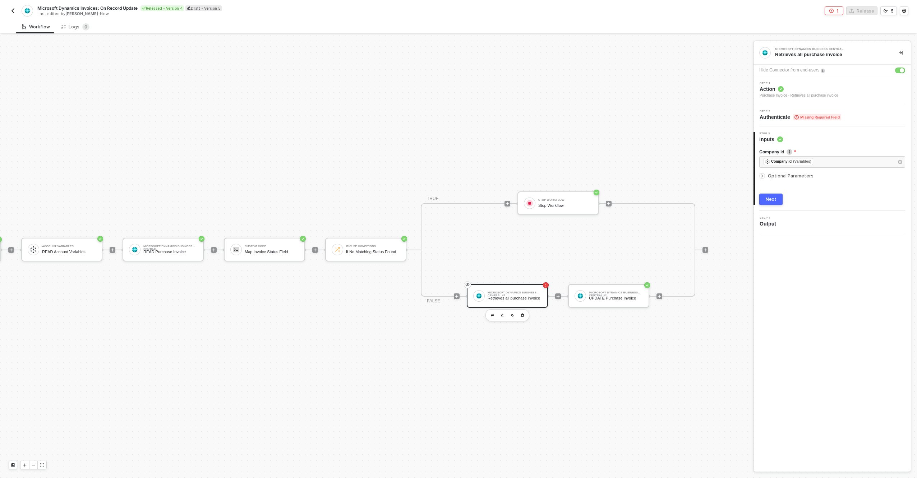
click at [796, 114] on span "Missing Required Field" at bounding box center [817, 117] width 48 height 6
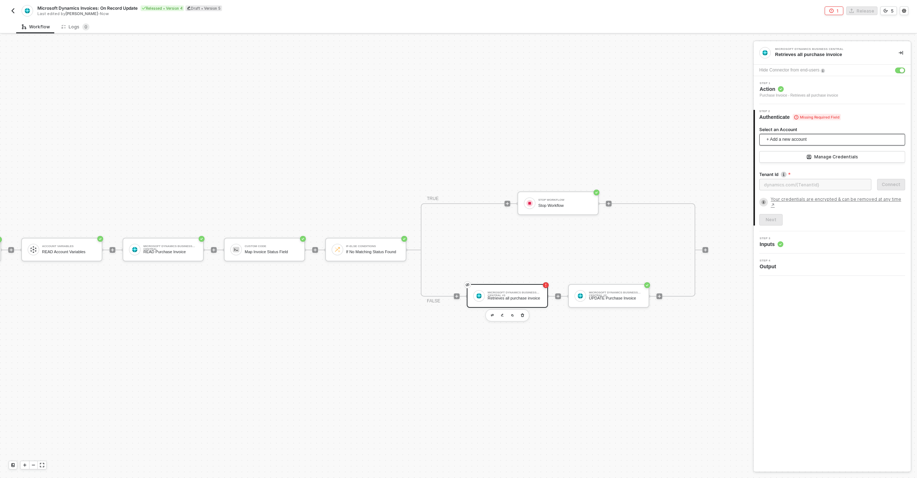
click at [800, 139] on span "+ Add a new account" at bounding box center [833, 139] width 134 height 11
click at [794, 158] on span "Microsoft Business Central" at bounding box center [800, 156] width 71 height 8
click at [768, 179] on div "Next" at bounding box center [770, 177] width 11 height 6
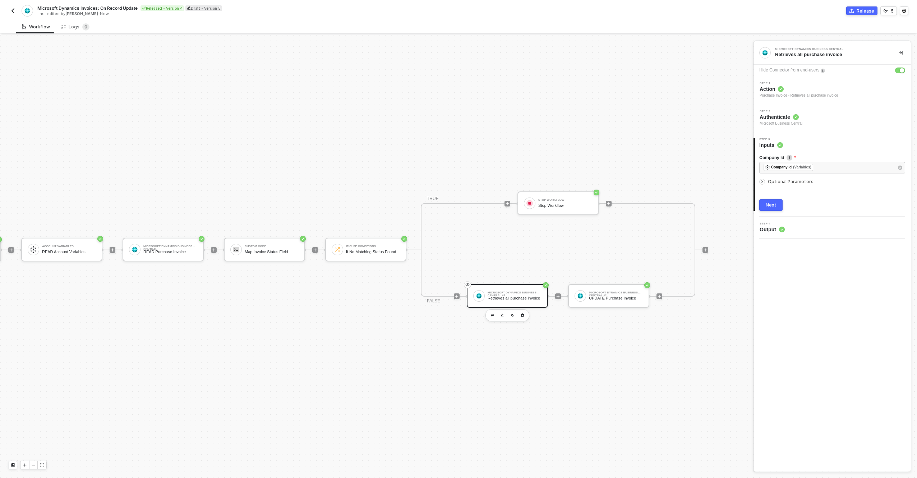
click at [773, 204] on div "Next" at bounding box center [770, 205] width 11 height 6
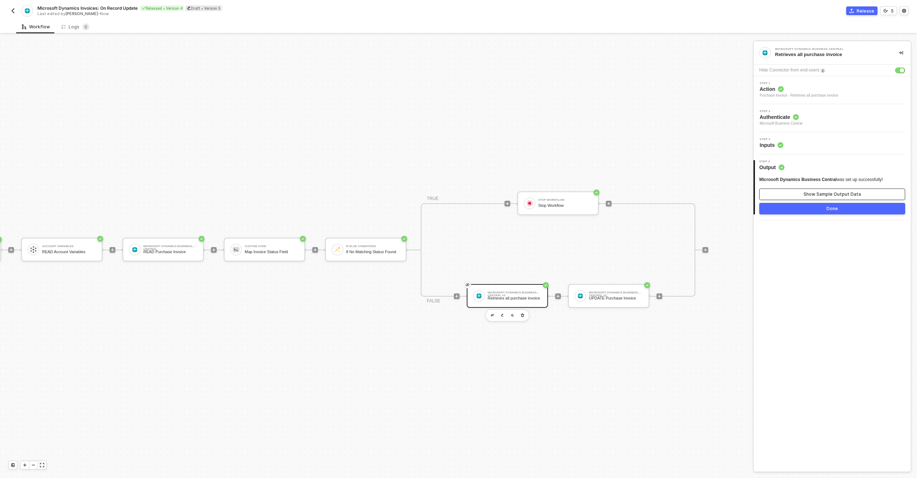
click at [822, 196] on div "Show Sample Output Data" at bounding box center [831, 194] width 57 height 6
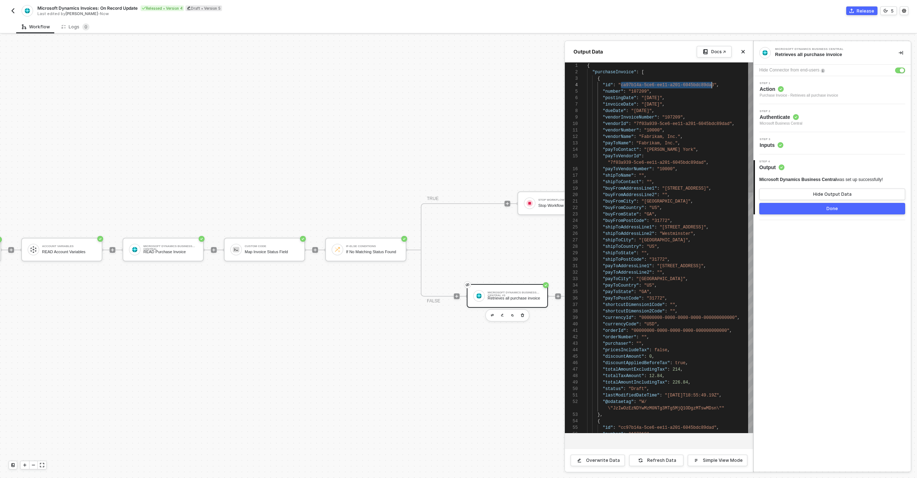
scroll to position [19, 127]
drag, startPoint x: 621, startPoint y: 85, endPoint x: 713, endPoint y: 85, distance: 92.3
click at [490, 91] on div at bounding box center [458, 256] width 917 height 443
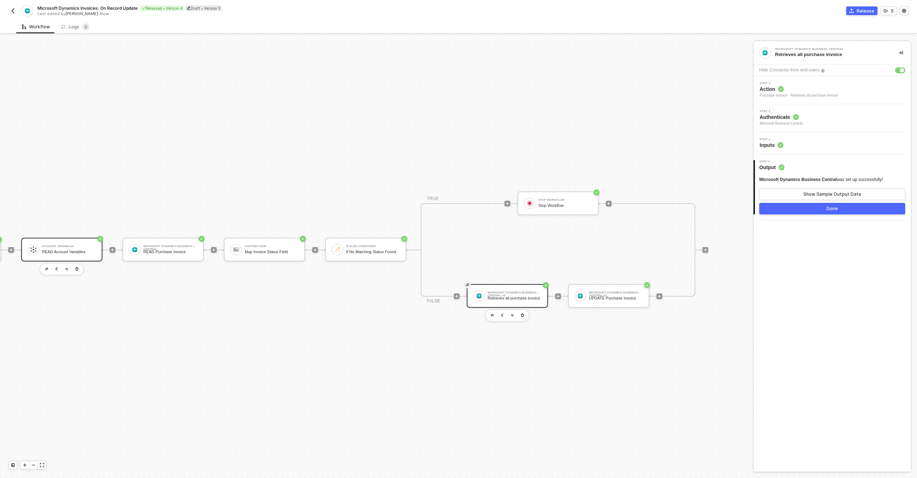
click at [42, 253] on div "READ Account Variables" at bounding box center [69, 252] width 54 height 5
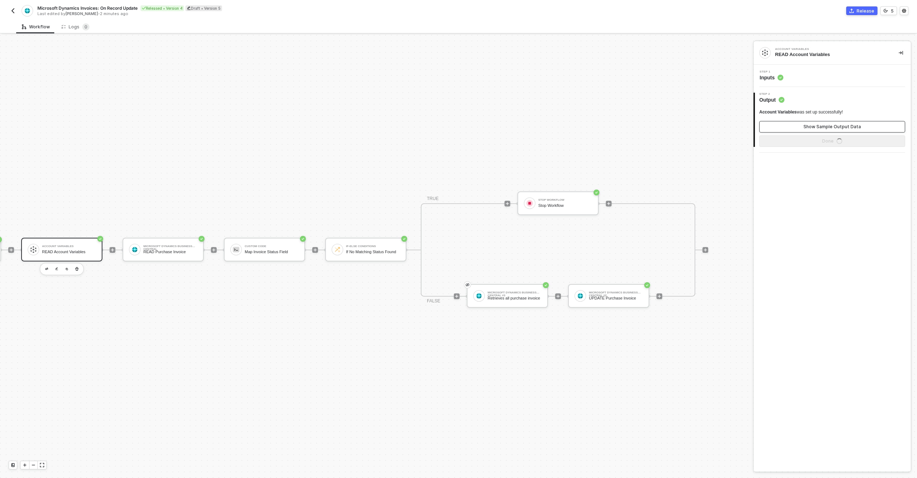
click at [839, 126] on div "Show Sample Output Data" at bounding box center [831, 127] width 57 height 6
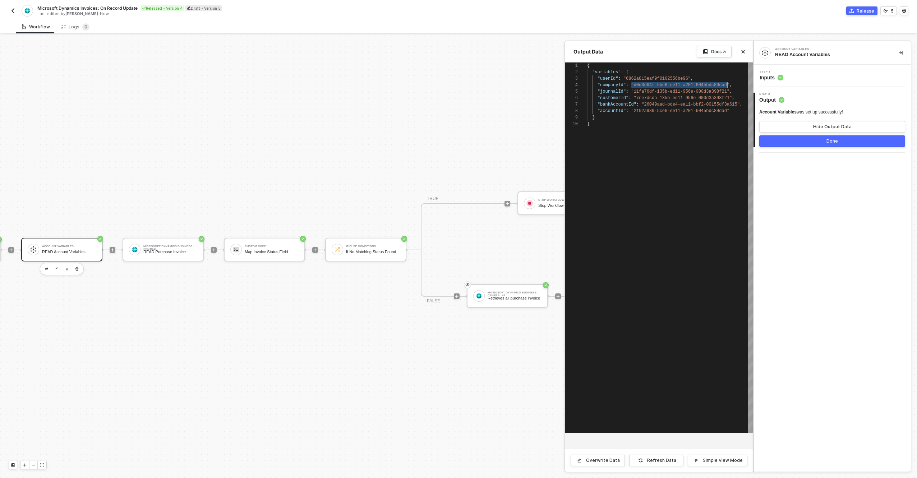
scroll to position [19, 143]
drag, startPoint x: 635, startPoint y: 85, endPoint x: 729, endPoint y: 85, distance: 94.1
click at [729, 85] on div "1 2 3 4 5 6 7 8 9 10 { "variables" : { "userId" : "6862a815eaf9f0162556be96" , …" at bounding box center [659, 247] width 188 height 371
click at [530, 121] on div at bounding box center [458, 256] width 917 height 443
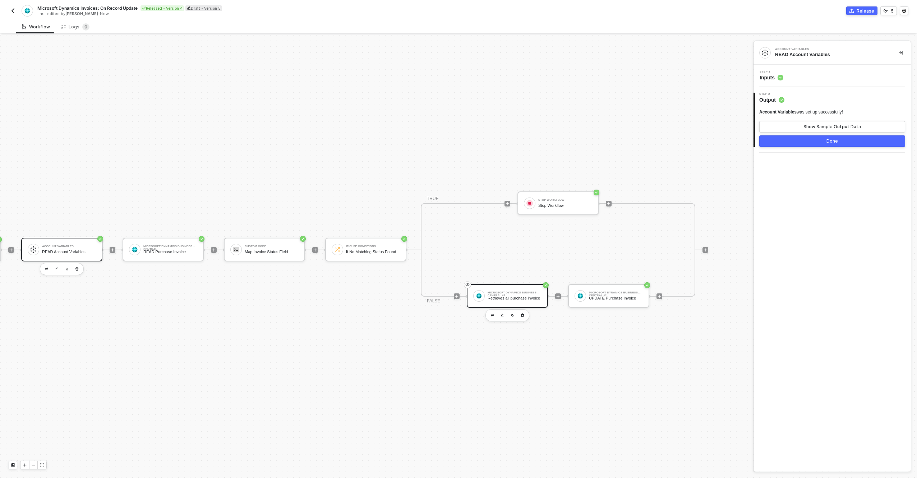
click at [513, 301] on div "Retrieves all purchase invoice" at bounding box center [514, 298] width 54 height 5
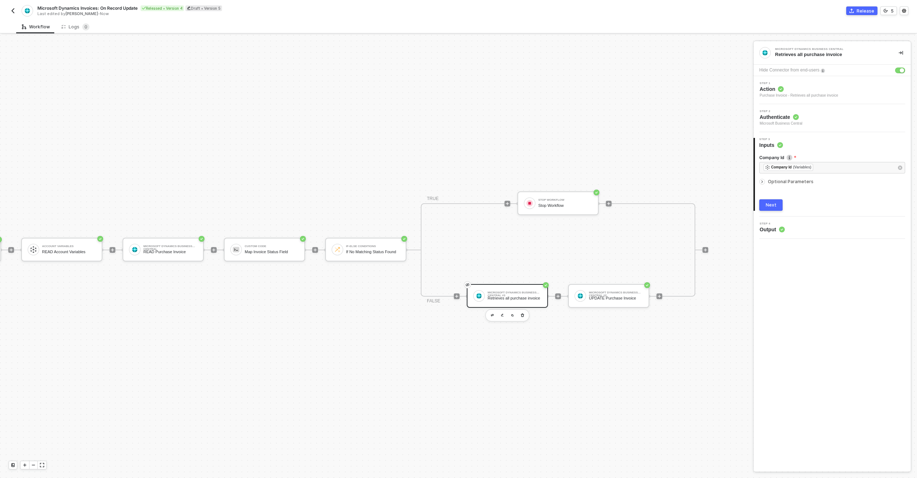
click at [771, 204] on div "Next" at bounding box center [770, 205] width 11 height 6
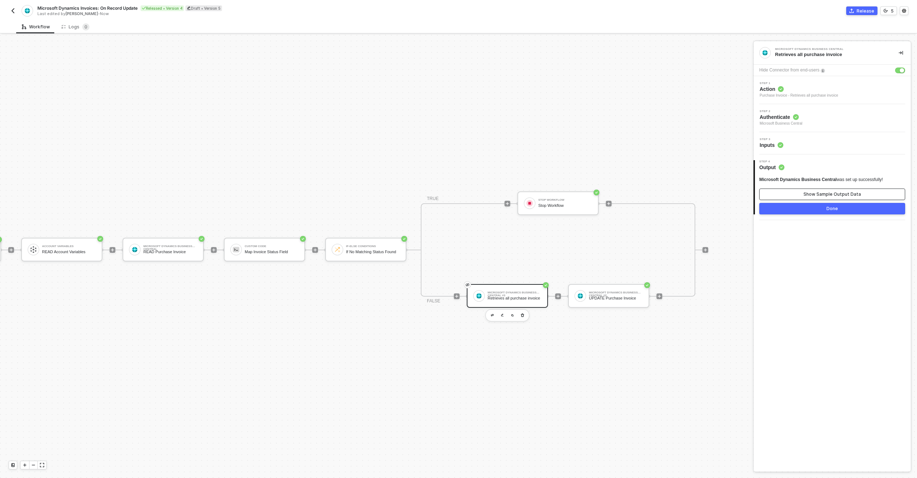
click at [803, 196] on button "Show Sample Output Data" at bounding box center [832, 194] width 146 height 11
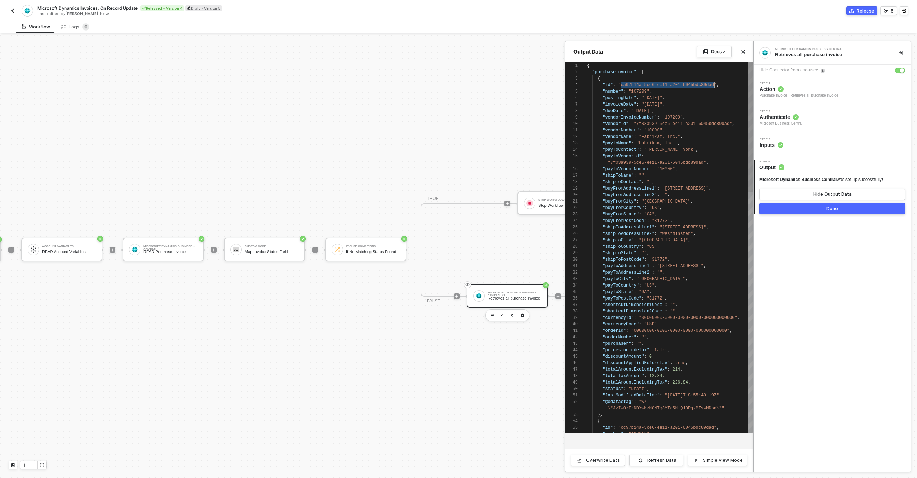
scroll to position [19, 127]
drag, startPoint x: 621, startPoint y: 85, endPoint x: 714, endPoint y: 88, distance: 92.7
click at [246, 245] on div at bounding box center [458, 256] width 917 height 443
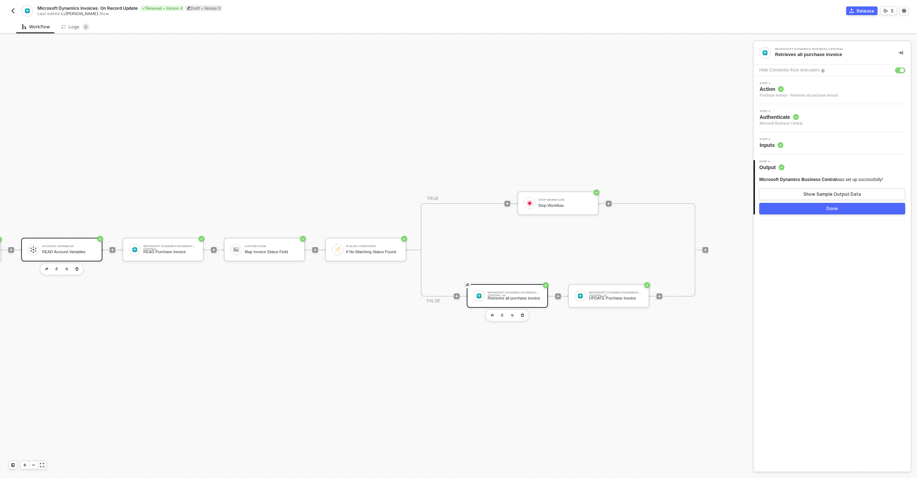
click at [75, 249] on div "Account Variables READ Account Variables" at bounding box center [69, 250] width 54 height 14
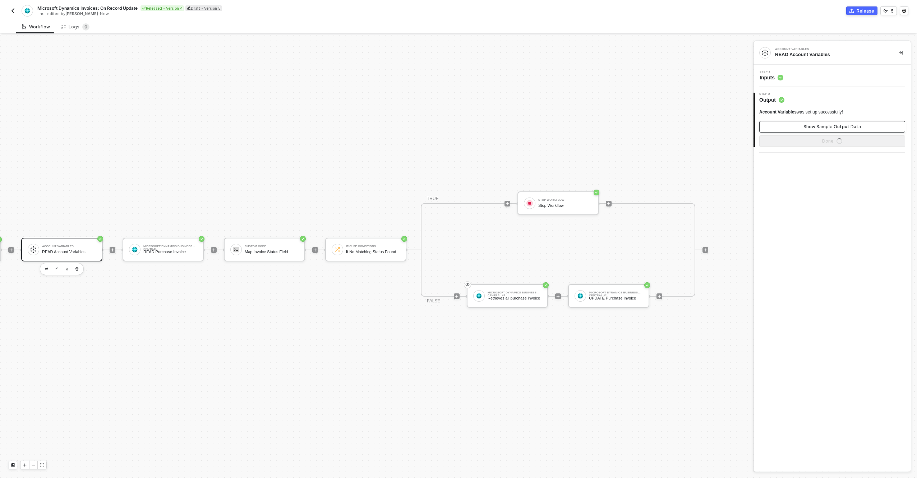
click at [820, 126] on div "Show Sample Output Data" at bounding box center [831, 127] width 57 height 6
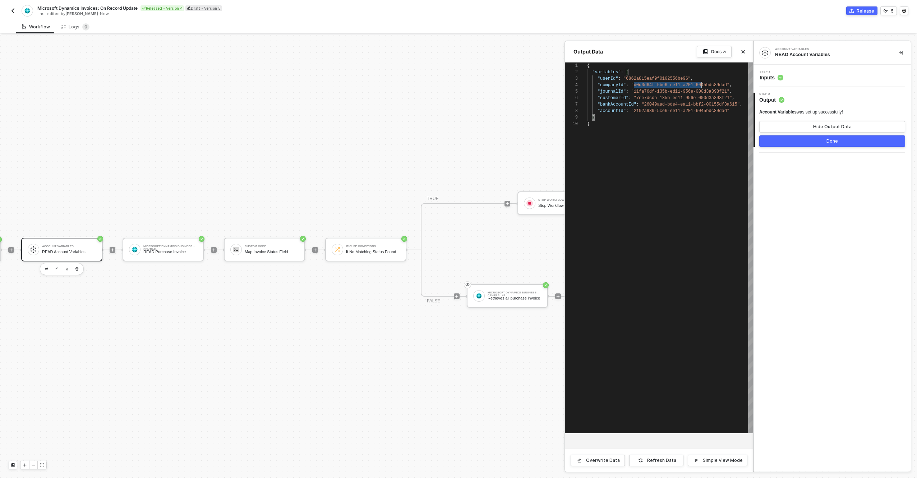
scroll to position [19, 140]
drag, startPoint x: 634, startPoint y: 85, endPoint x: 726, endPoint y: 83, distance: 92.7
click at [504, 69] on div at bounding box center [458, 256] width 917 height 443
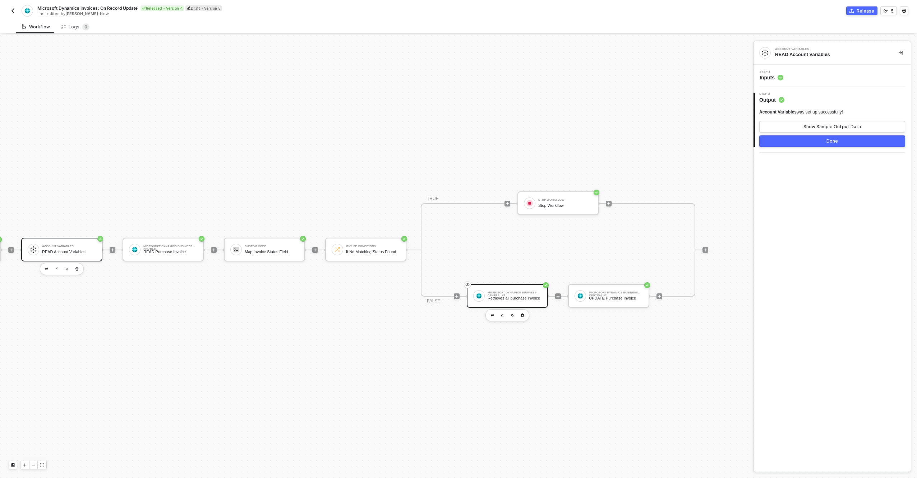
click at [510, 303] on div "Microsoft Dynamics Business Central #3 Retrieves all purchase invoice" at bounding box center [507, 296] width 81 height 24
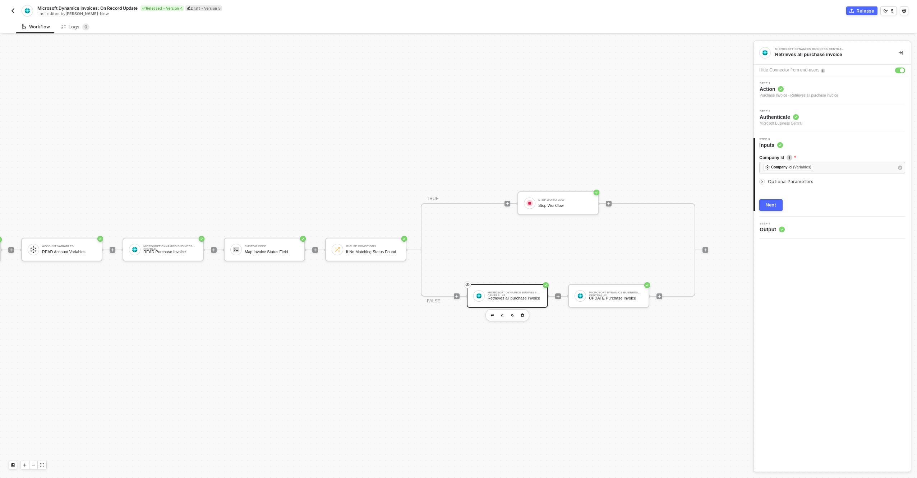
click at [770, 200] on button "Next" at bounding box center [770, 204] width 23 height 11
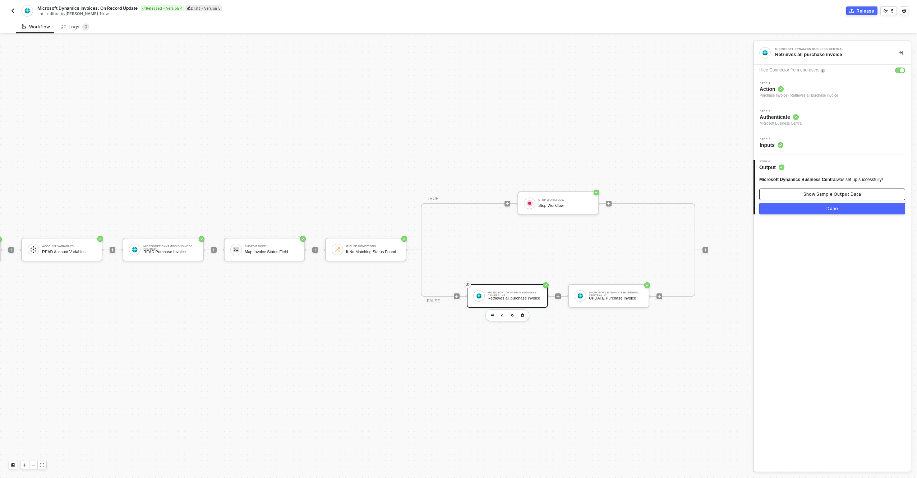
click at [818, 196] on div "Show Sample Output Data" at bounding box center [831, 194] width 57 height 6
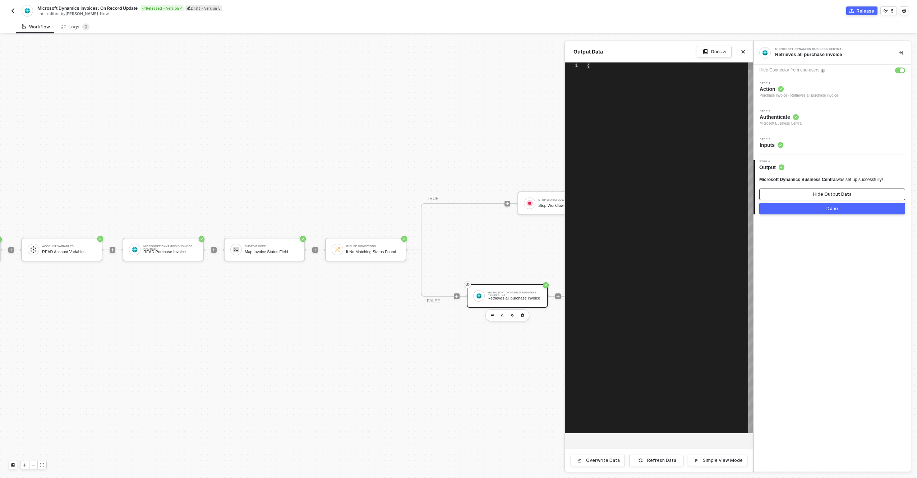
type textarea "{ "purchaseInvoice": [ { "id": "ca97b14a-5ce6-ee11-a201-6045bdc89dad", "number"…"
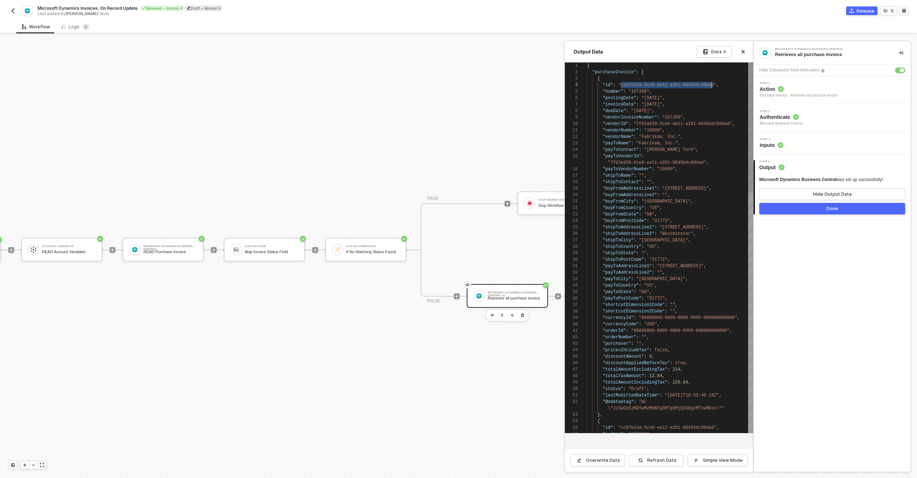
scroll to position [19, 127]
drag, startPoint x: 621, startPoint y: 86, endPoint x: 714, endPoint y: 86, distance: 93.0
click at [473, 120] on div at bounding box center [458, 256] width 917 height 443
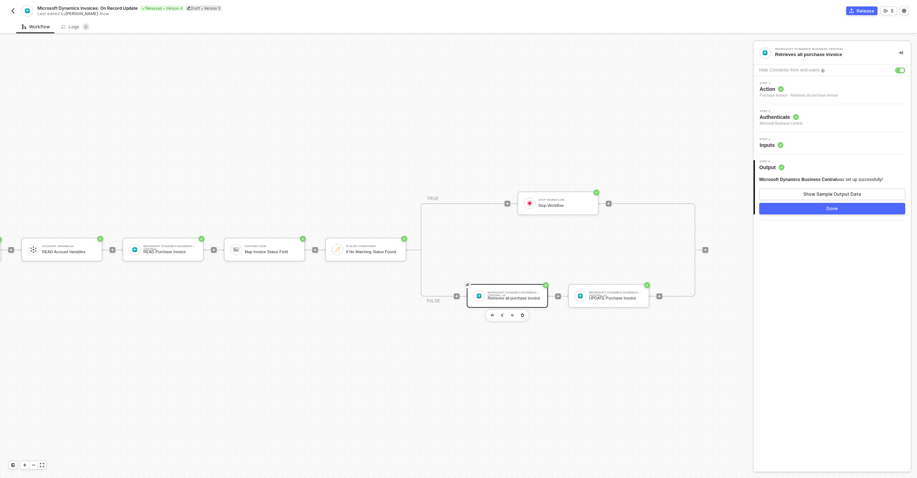
click at [516, 301] on div "Retrieves all purchase invoice" at bounding box center [514, 298] width 54 height 5
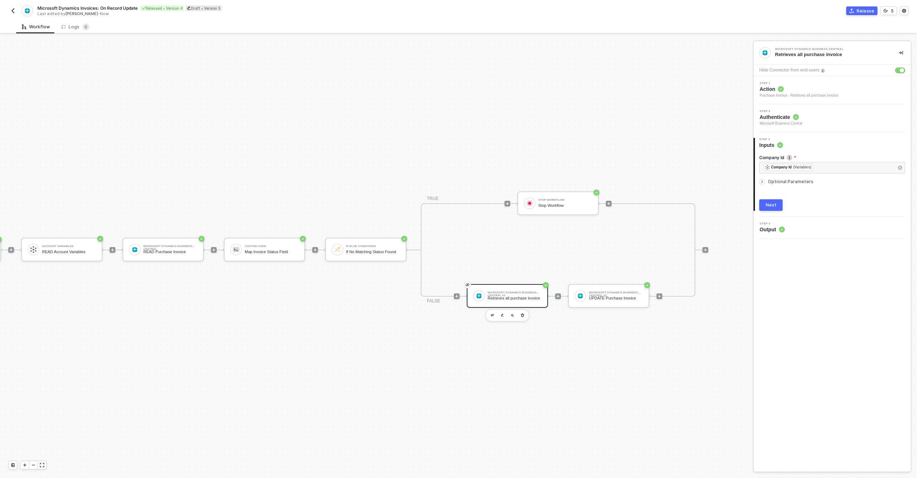
click at [808, 85] on span "Action" at bounding box center [798, 88] width 78 height 7
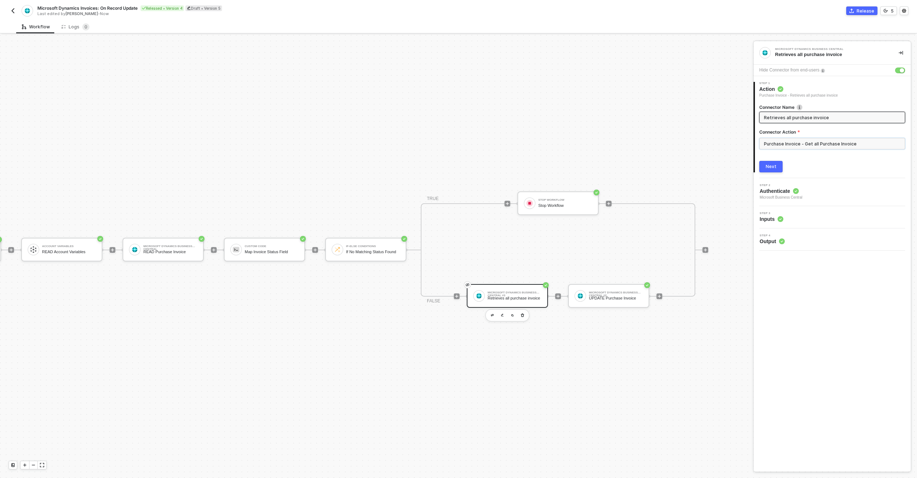
click at [799, 144] on input "Purchase Invoice - Get all Purchase Invoice" at bounding box center [832, 143] width 146 height 11
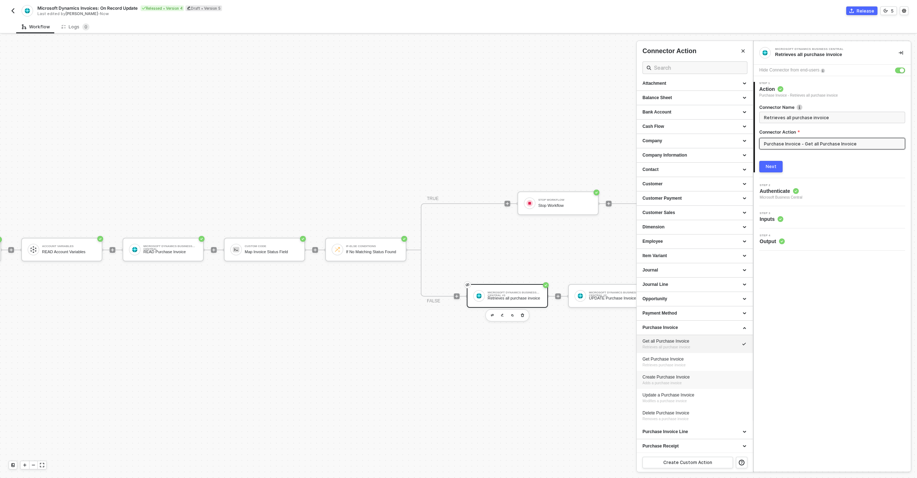
scroll to position [117, 0]
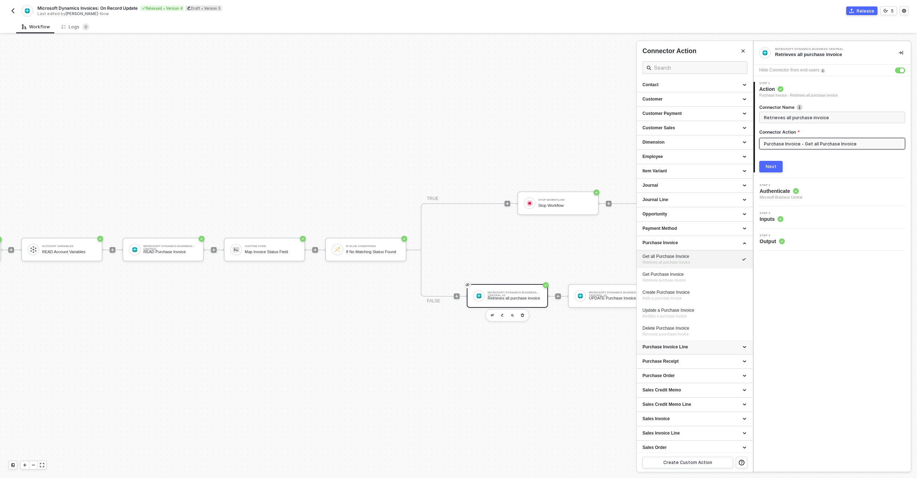
click at [688, 350] on div "Purchase Invoice Line" at bounding box center [694, 347] width 105 height 6
click at [689, 347] on div "Purchase Invoice Line" at bounding box center [694, 347] width 105 height 6
click at [525, 294] on div at bounding box center [458, 256] width 917 height 443
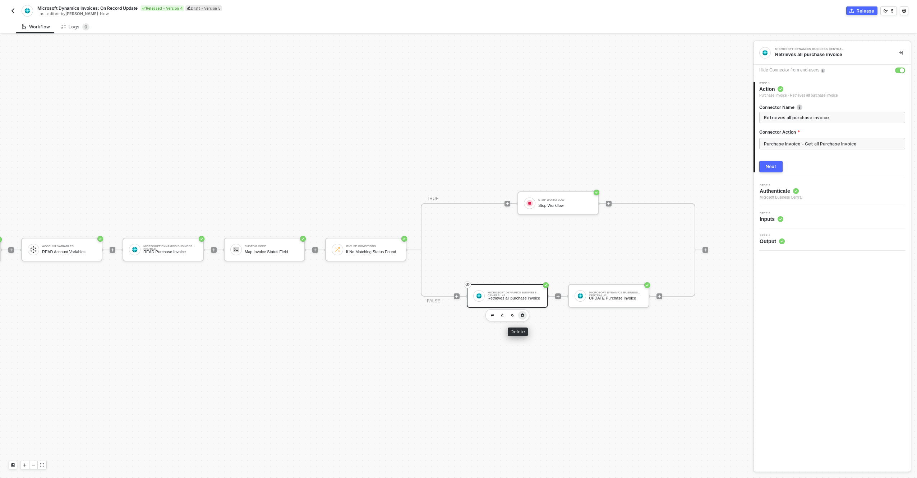
click at [520, 317] on icon "button" at bounding box center [522, 315] width 4 height 6
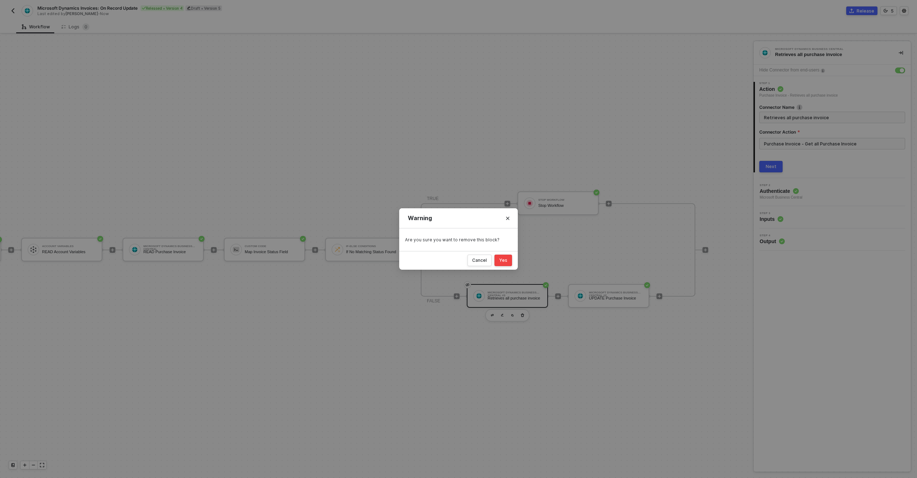
click at [506, 259] on div "Yes" at bounding box center [503, 261] width 8 height 6
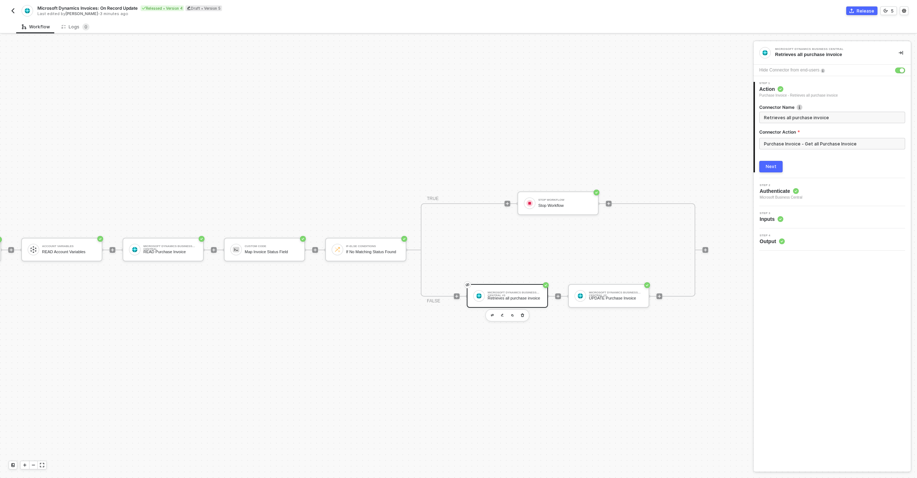
scroll to position [13, 0]
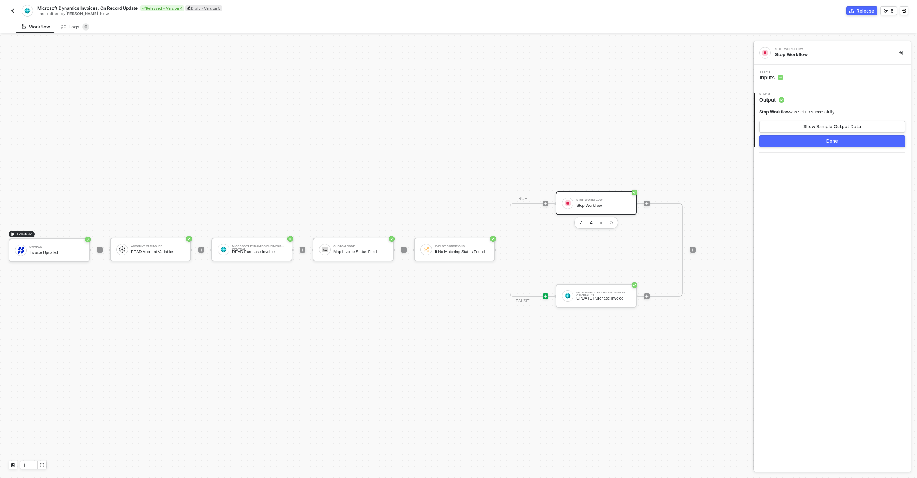
click at [544, 296] on icon "icon-play" at bounding box center [545, 296] width 4 height 4
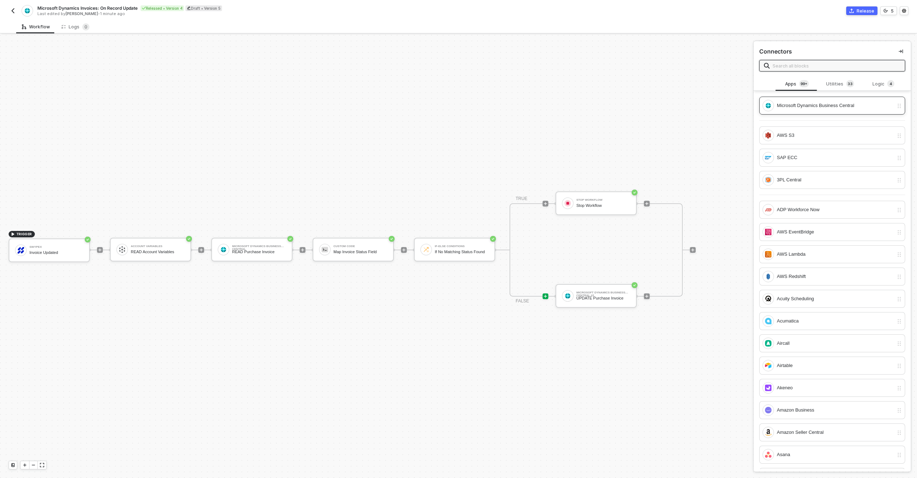
click at [793, 101] on div "Microsoft Dynamics Business Central" at bounding box center [827, 105] width 131 height 11
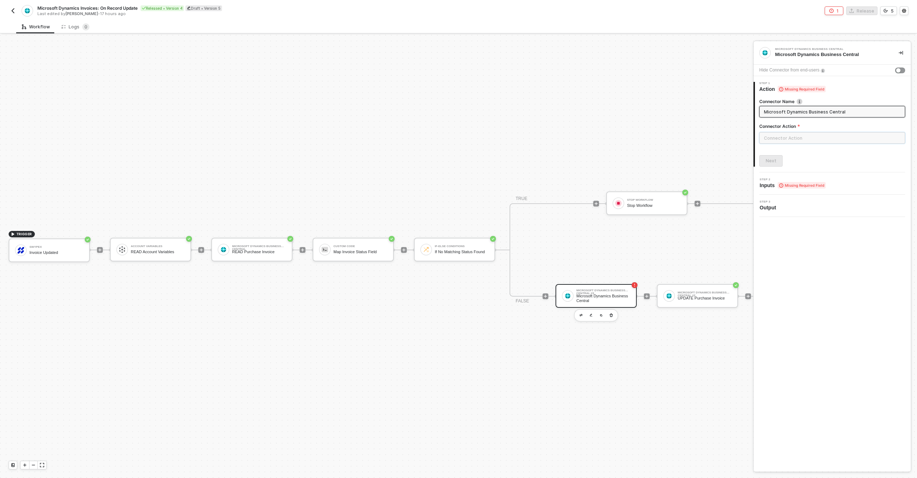
click at [792, 140] on input "text" at bounding box center [832, 137] width 146 height 11
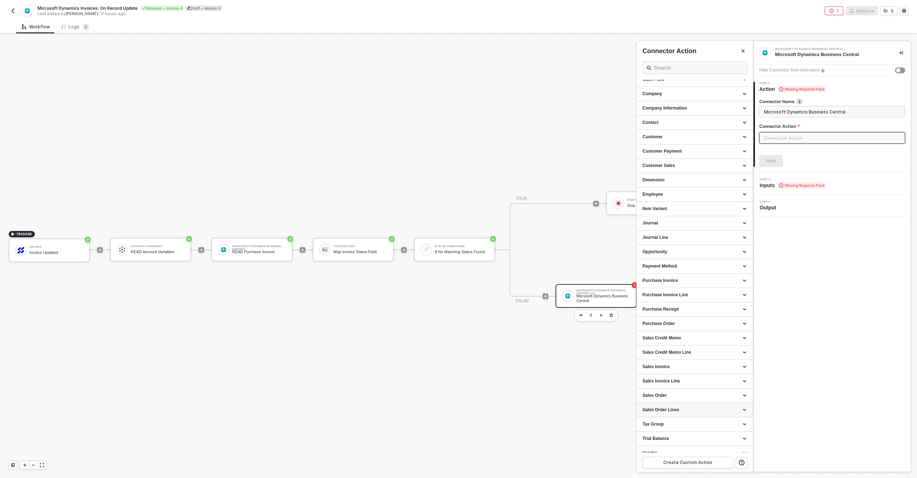
scroll to position [116, 0]
click at [541, 10] on div "1 Release 5" at bounding box center [683, 10] width 450 height 9
click at [681, 317] on div "Sales Credit Memo Line" at bounding box center [694, 316] width 105 height 6
click at [685, 301] on div "Sales Credit Memo" at bounding box center [694, 301] width 105 height 6
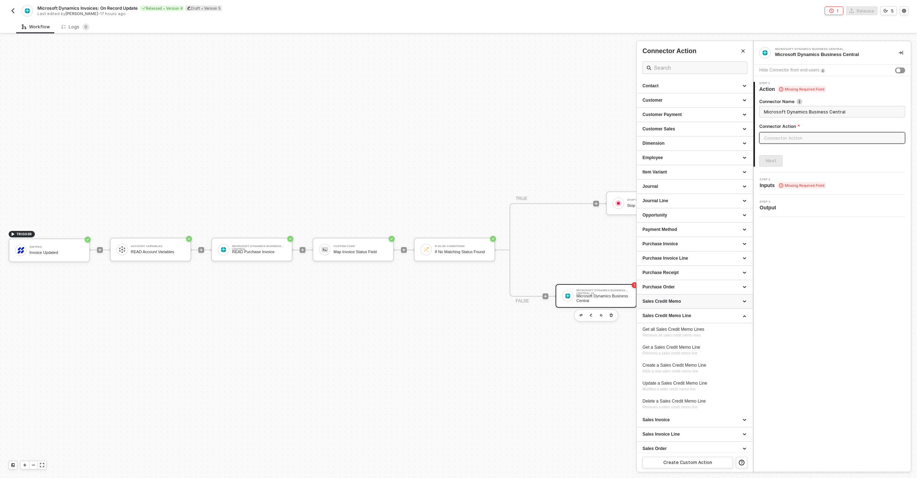
click at [693, 305] on div "Sales Credit Memo" at bounding box center [694, 302] width 116 height 14
click at [692, 303] on div "Sales Credit Memo" at bounding box center [694, 301] width 105 height 6
click at [693, 317] on div "Sales Credit Memo Line" at bounding box center [694, 316] width 105 height 6
